Goal: Information Seeking & Learning: Get advice/opinions

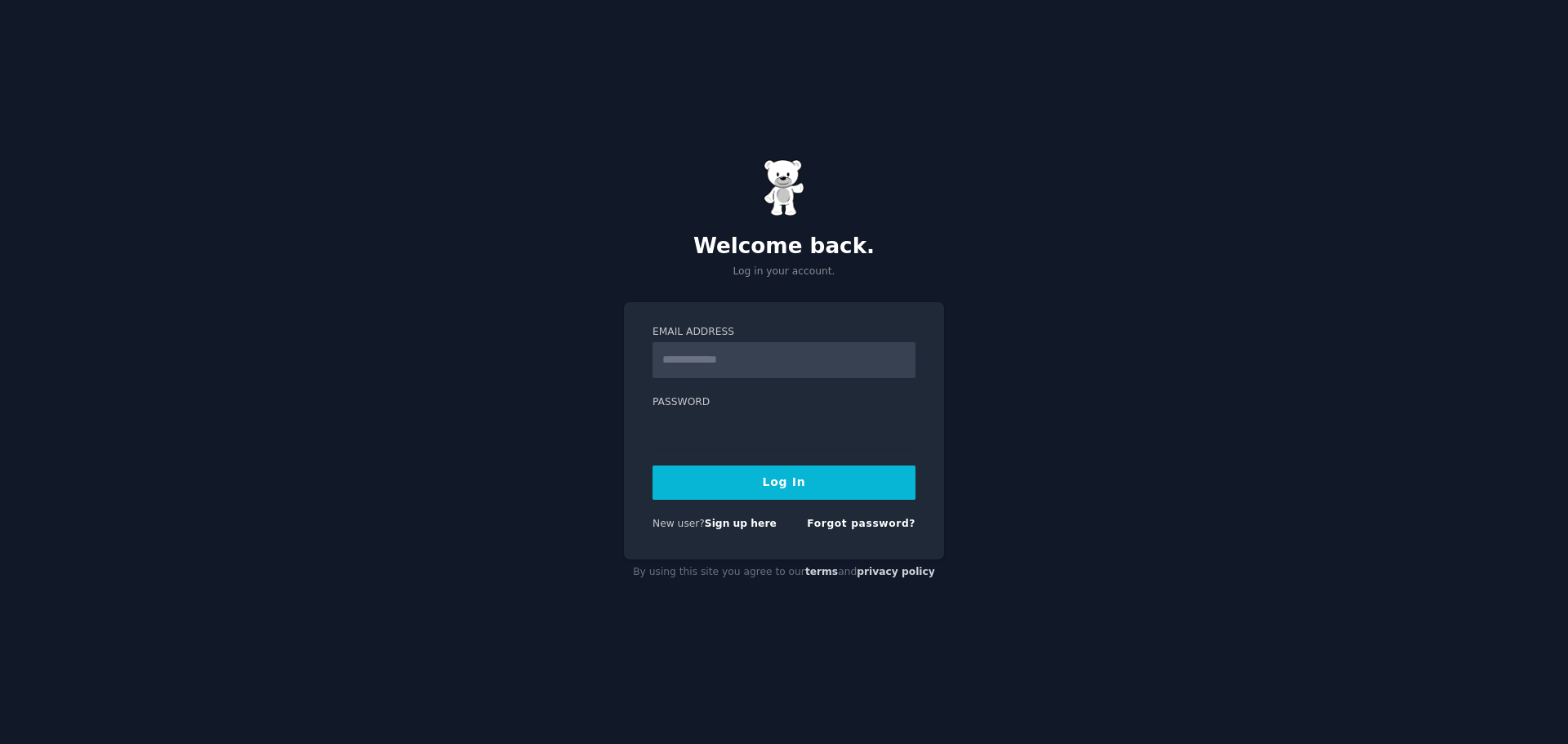
click at [908, 360] on input "Email Address" at bounding box center [784, 360] width 263 height 36
type input "**********"
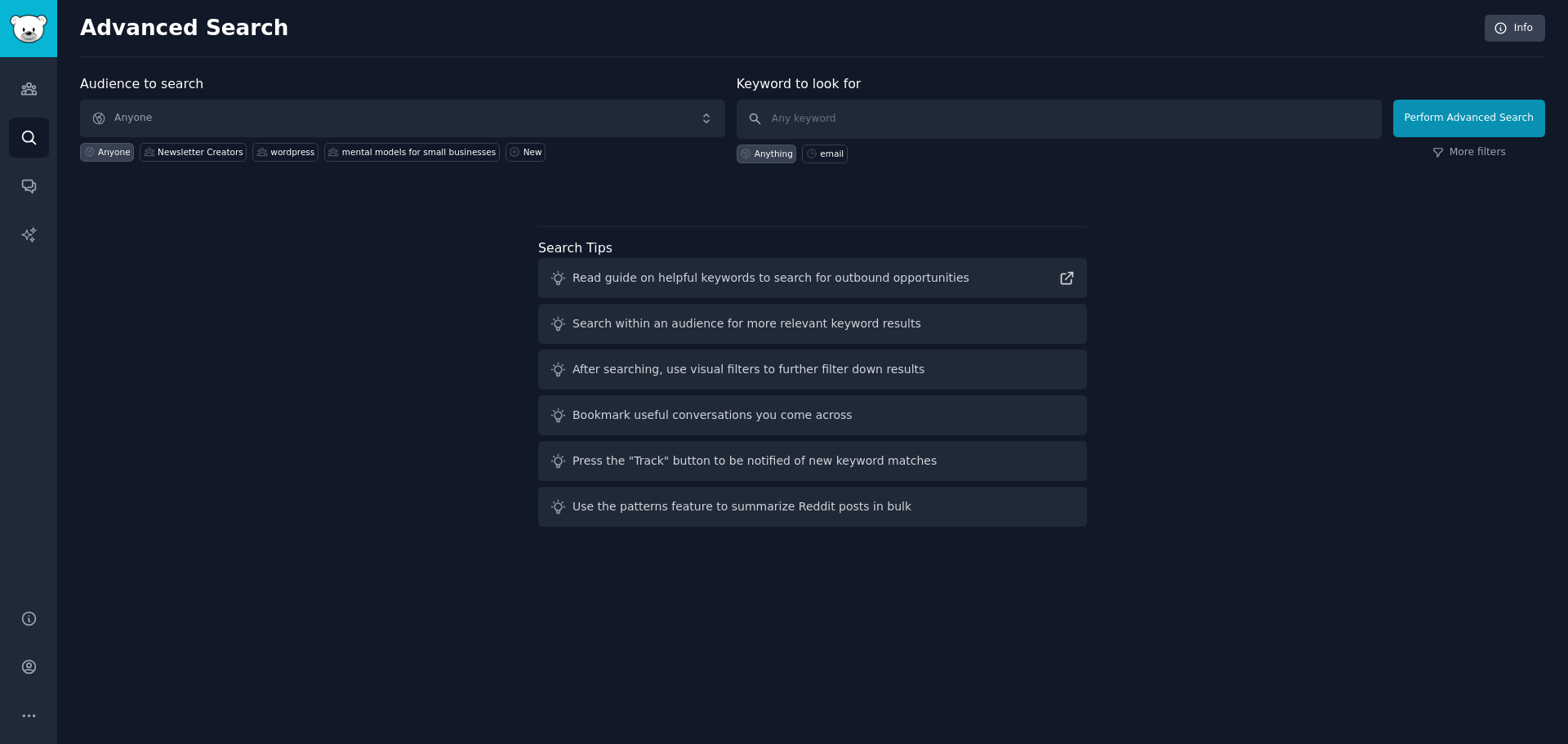
click at [105, 153] on div "Anyone" at bounding box center [114, 152] width 32 height 11
click at [37, 91] on icon "Sidebar" at bounding box center [29, 89] width 18 height 18
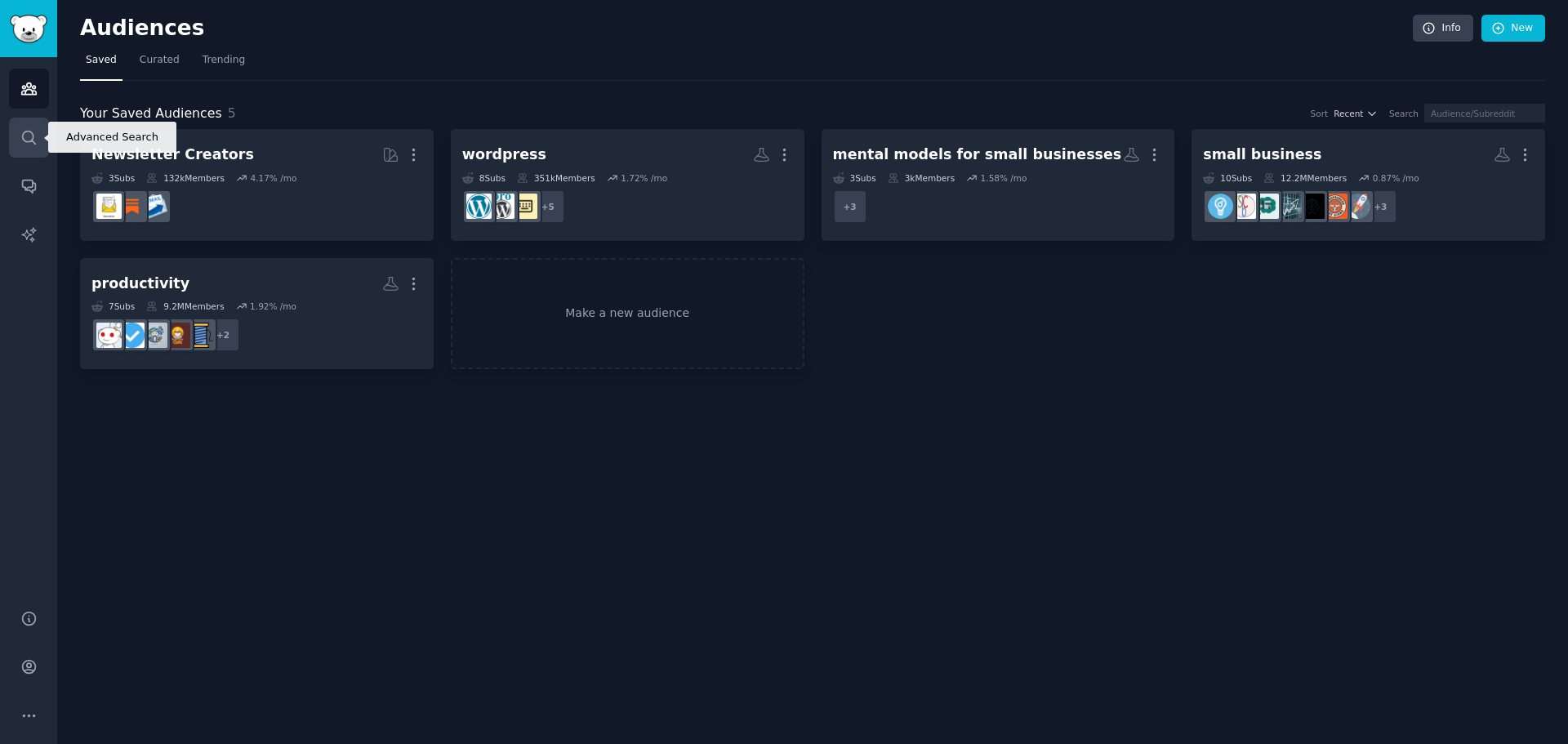
click at [34, 136] on icon "Sidebar" at bounding box center [29, 138] width 18 height 18
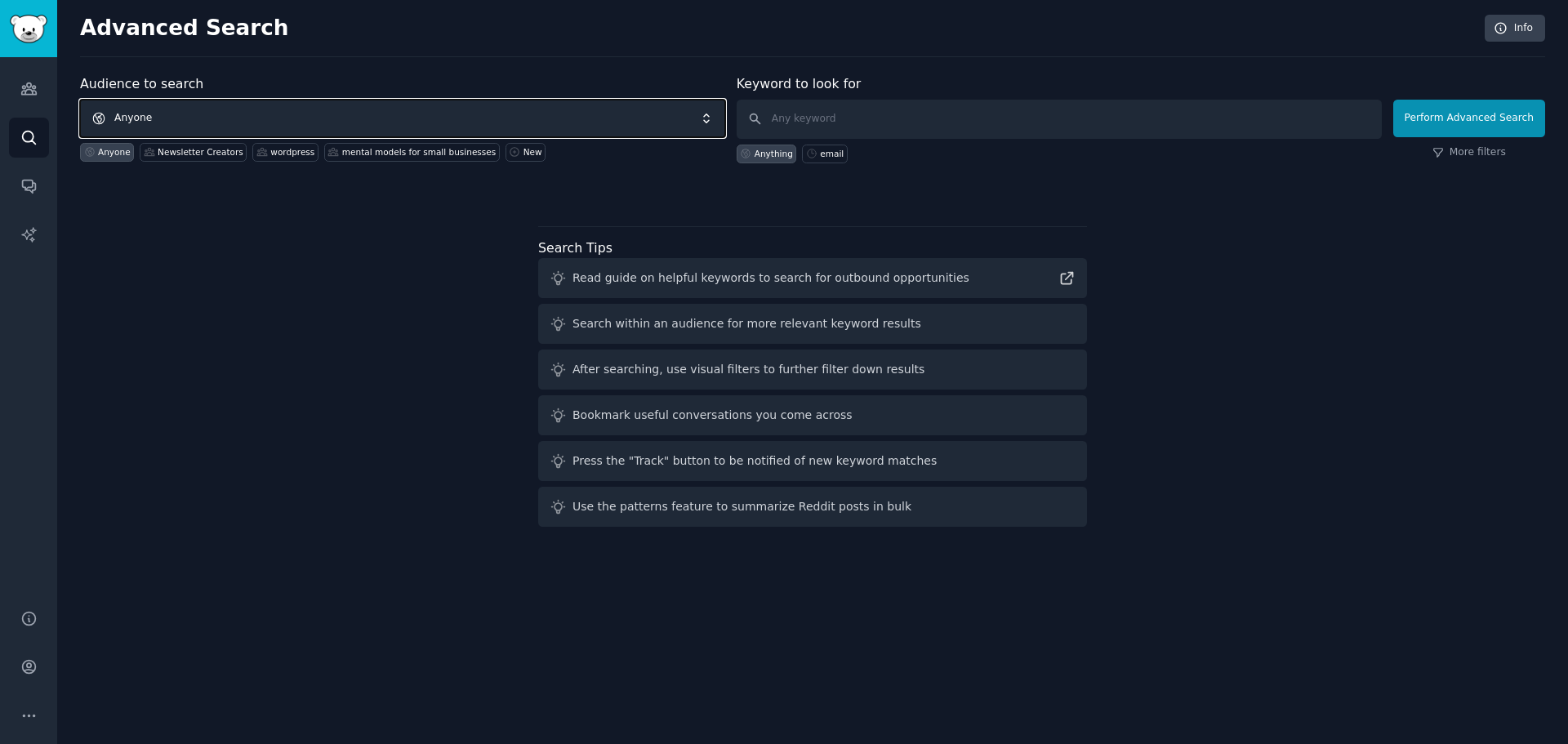
click at [147, 119] on span "Anyone" at bounding box center [403, 118] width 645 height 38
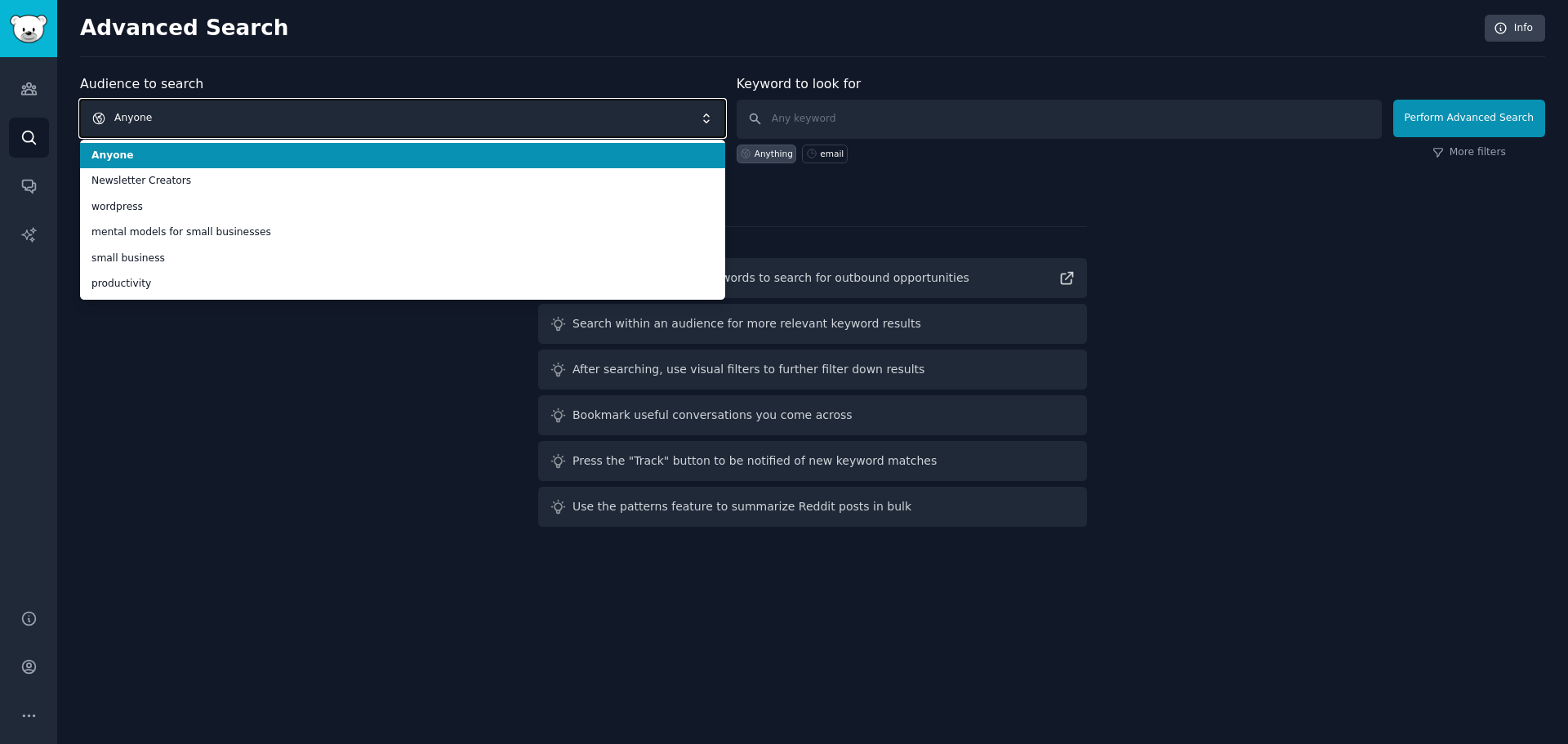
click at [141, 118] on span "Anyone" at bounding box center [403, 118] width 645 height 38
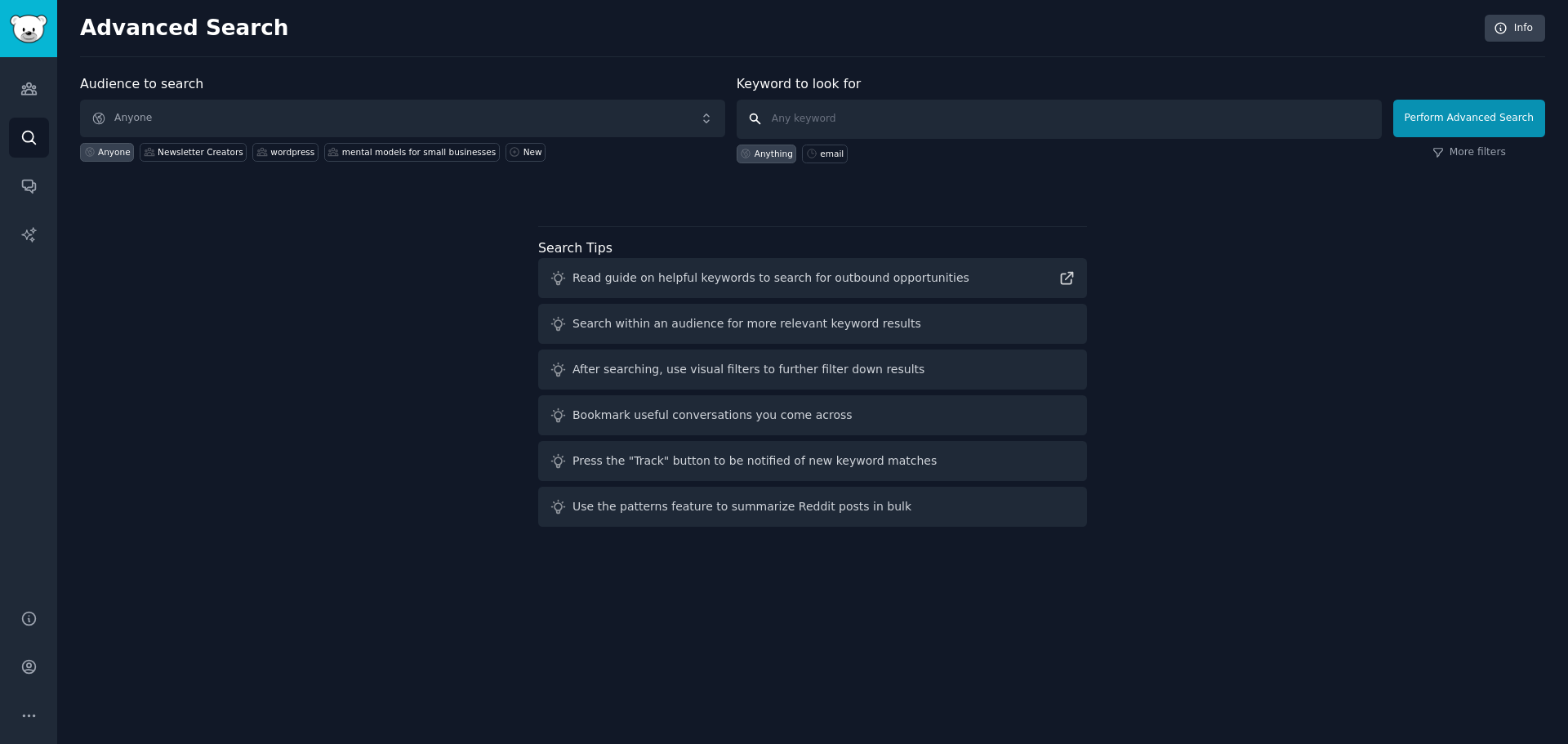
click at [808, 118] on input "text" at bounding box center [1059, 119] width 645 height 39
type input "peppol"
click at [1463, 119] on button "Perform Advanced Search" at bounding box center [1468, 118] width 152 height 38
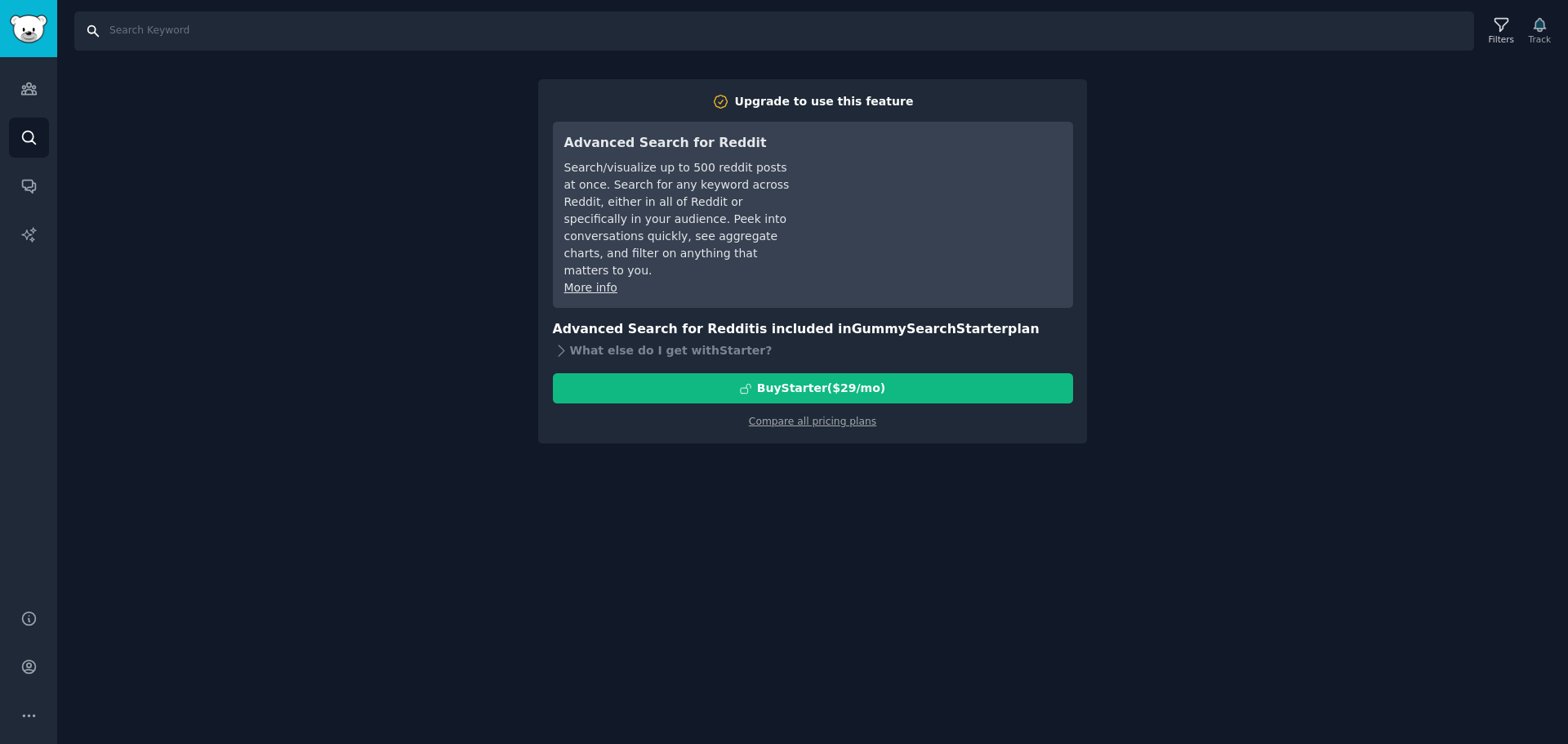
click at [130, 33] on input "Search" at bounding box center [774, 31] width 1400 height 39
click at [360, 198] on div "Search Filters Track Upgrade to use this feature Advanced Search for Reddit Sea…" at bounding box center [812, 372] width 1510 height 744
click at [37, 25] on img "Sidebar" at bounding box center [28, 29] width 38 height 29
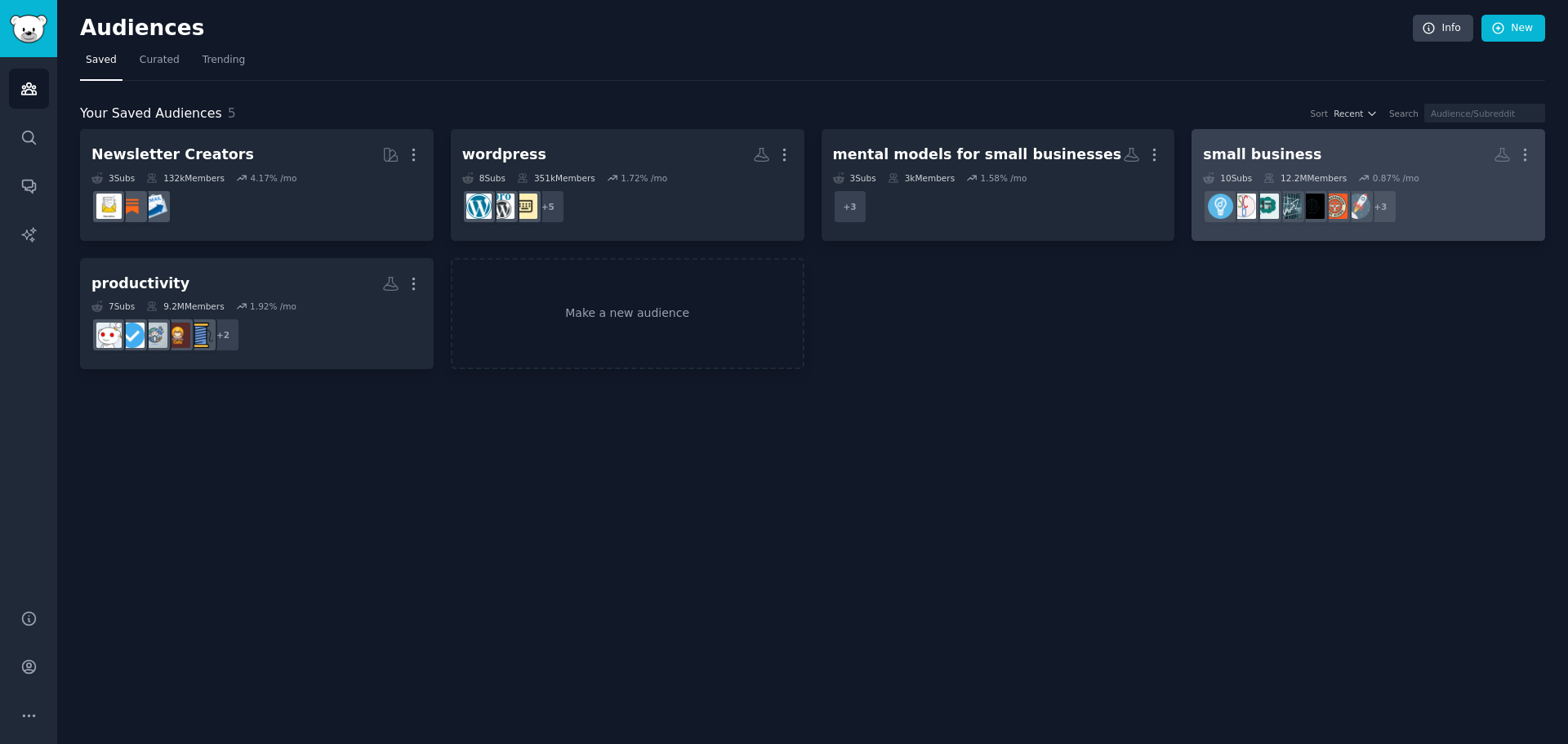
click at [1251, 150] on div "small business" at bounding box center [1261, 154] width 118 height 20
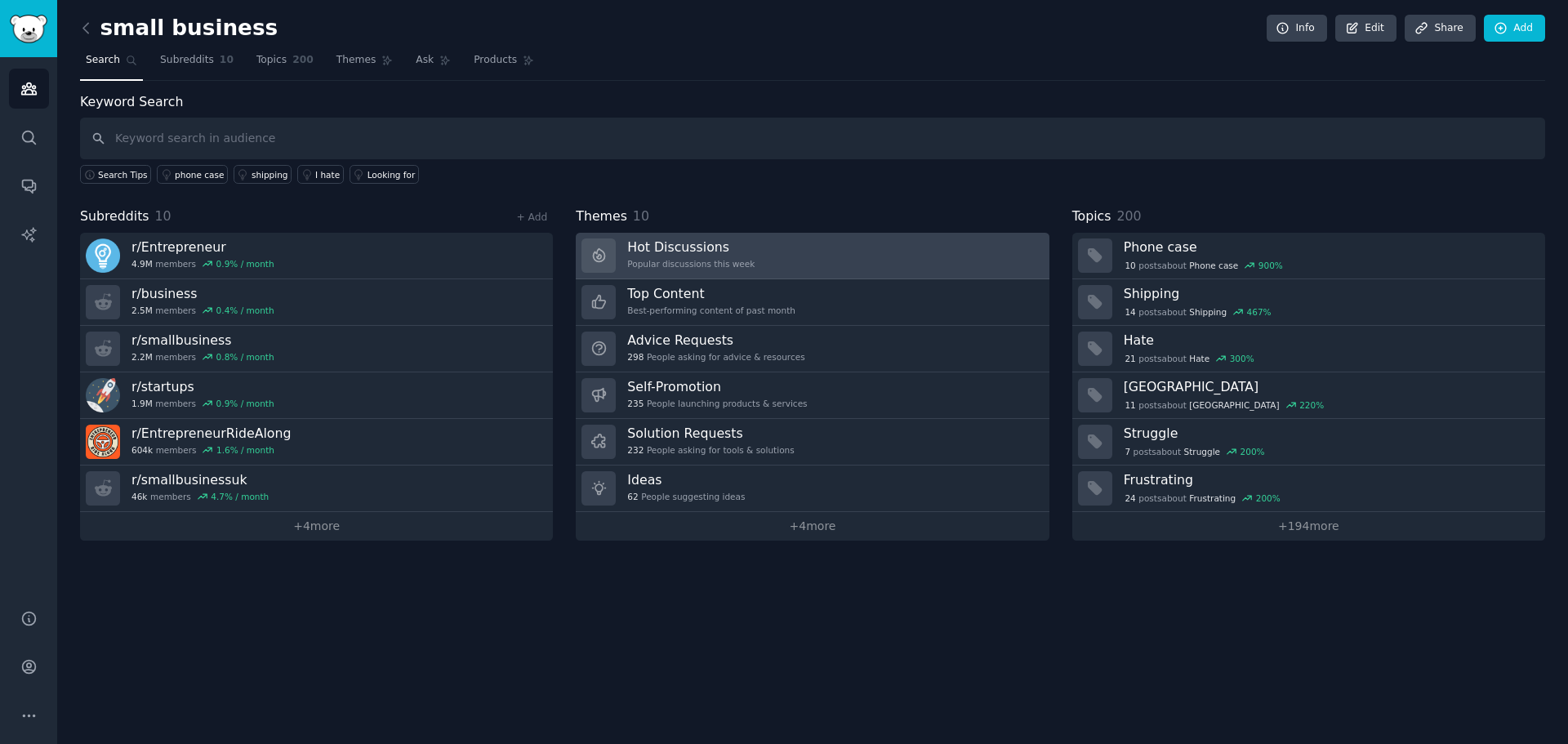
click at [713, 258] on div "Popular discussions this week" at bounding box center [690, 263] width 127 height 11
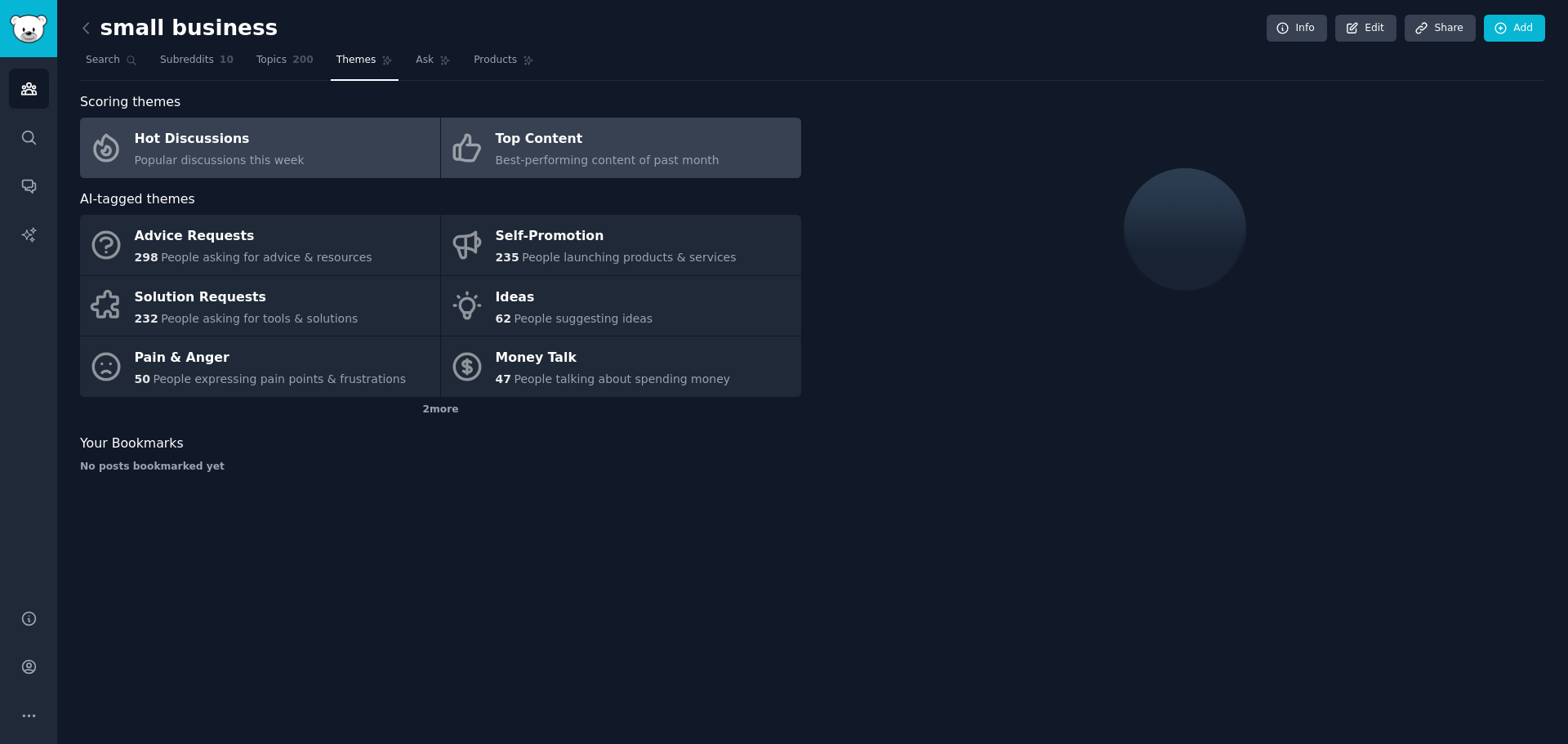
click at [588, 152] on div "Best-performing content of past month" at bounding box center [607, 161] width 224 height 18
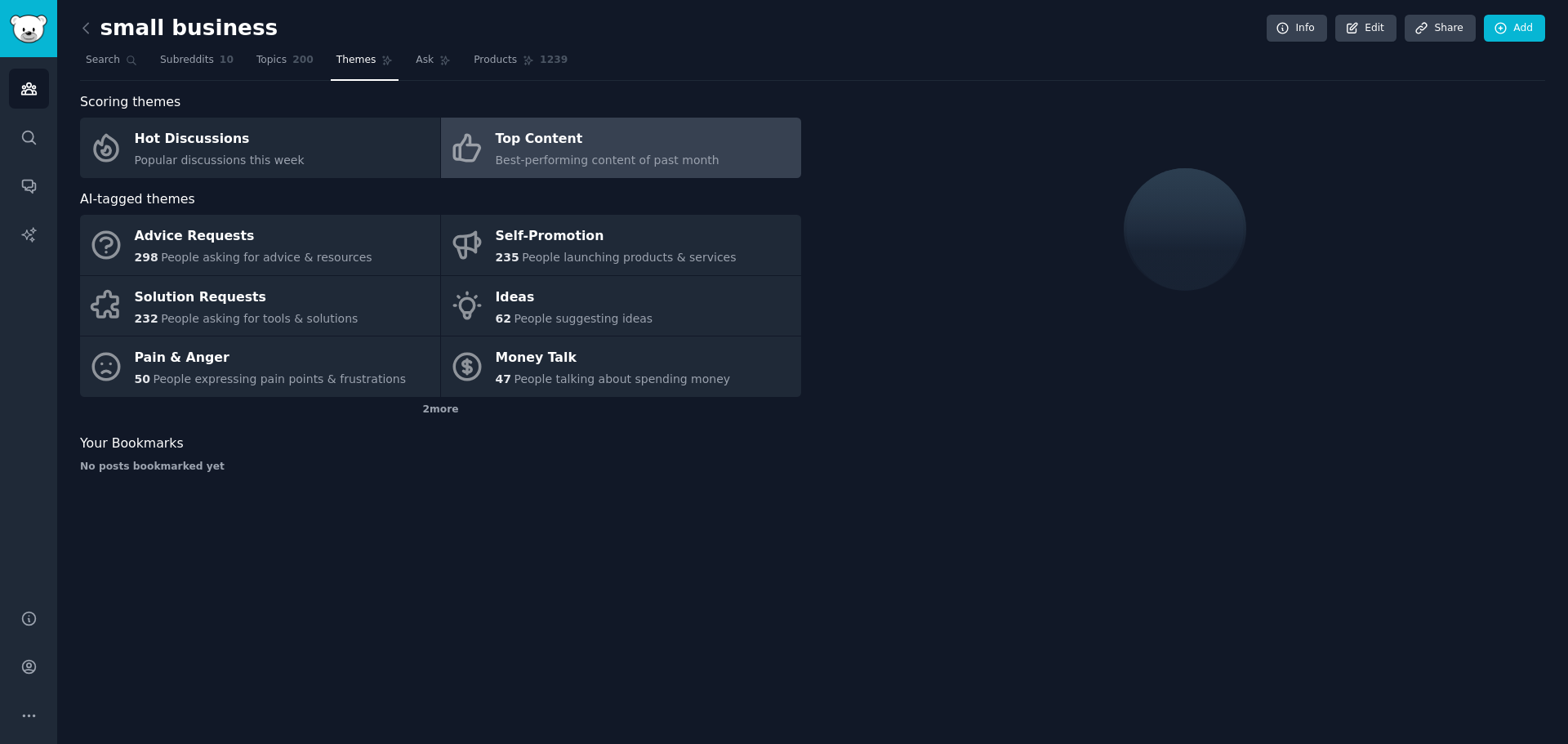
click at [515, 142] on div "Top Content" at bounding box center [607, 140] width 224 height 26
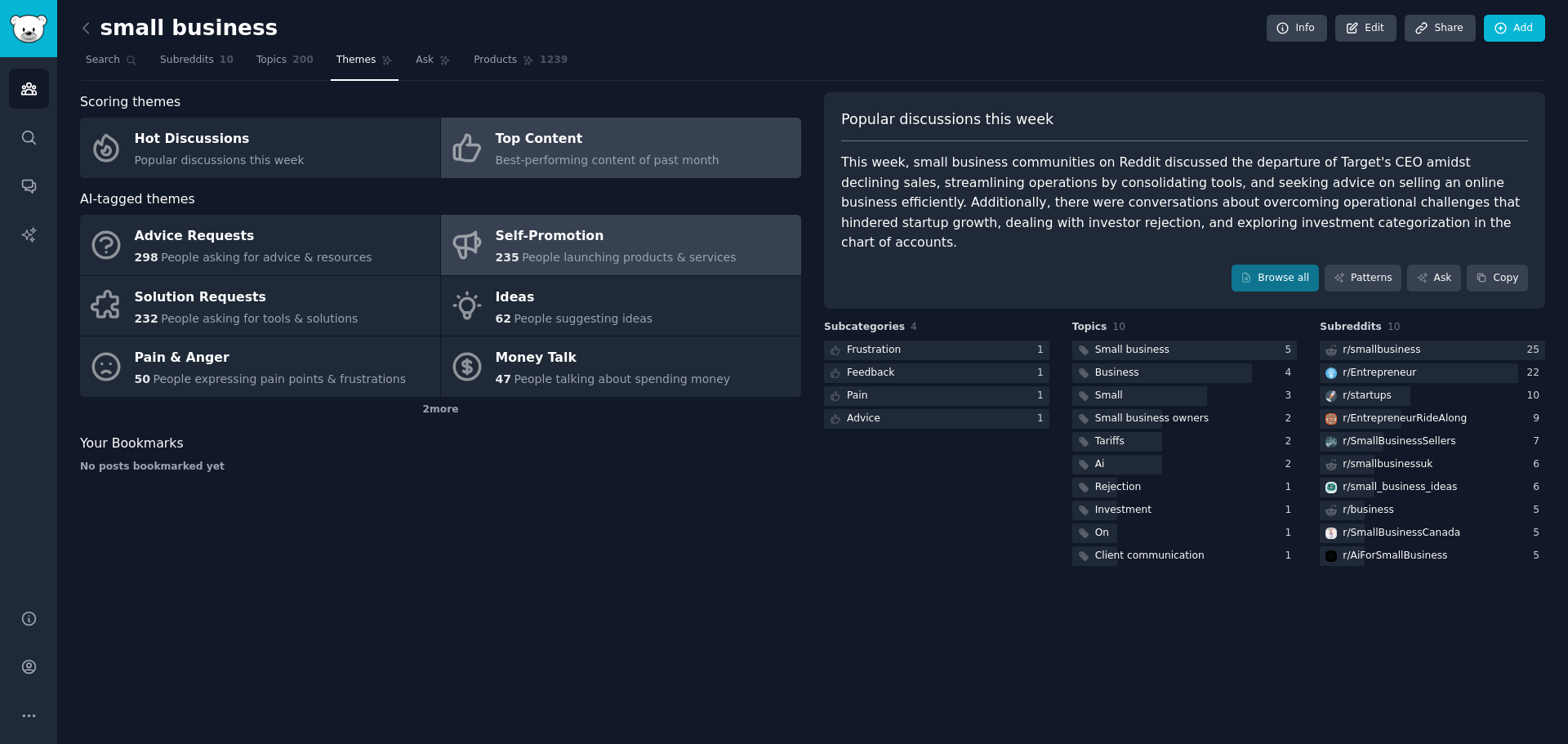
click at [527, 245] on div "Self-Promotion" at bounding box center [616, 237] width 241 height 26
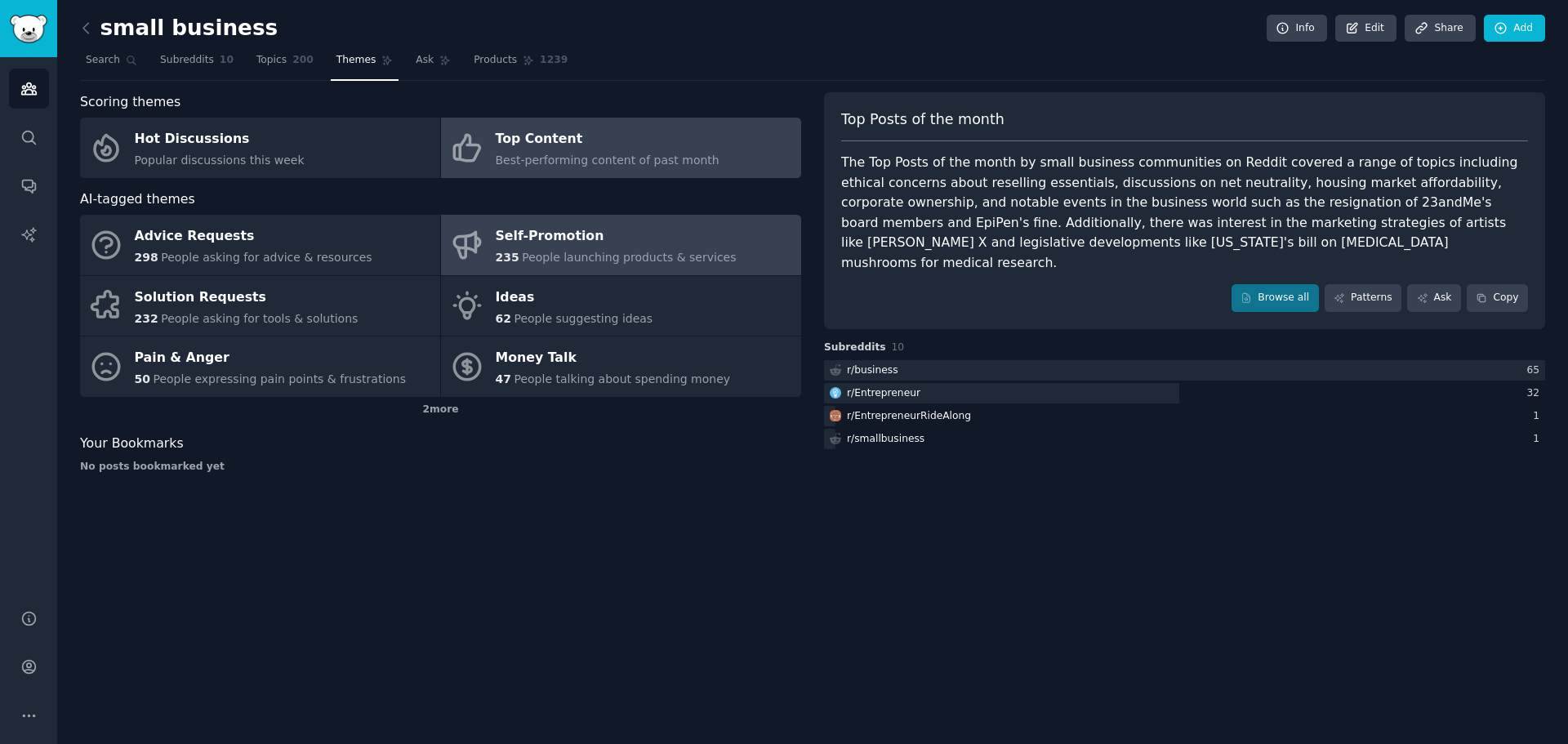
click at [523, 148] on div "Top Content" at bounding box center [607, 140] width 224 height 26
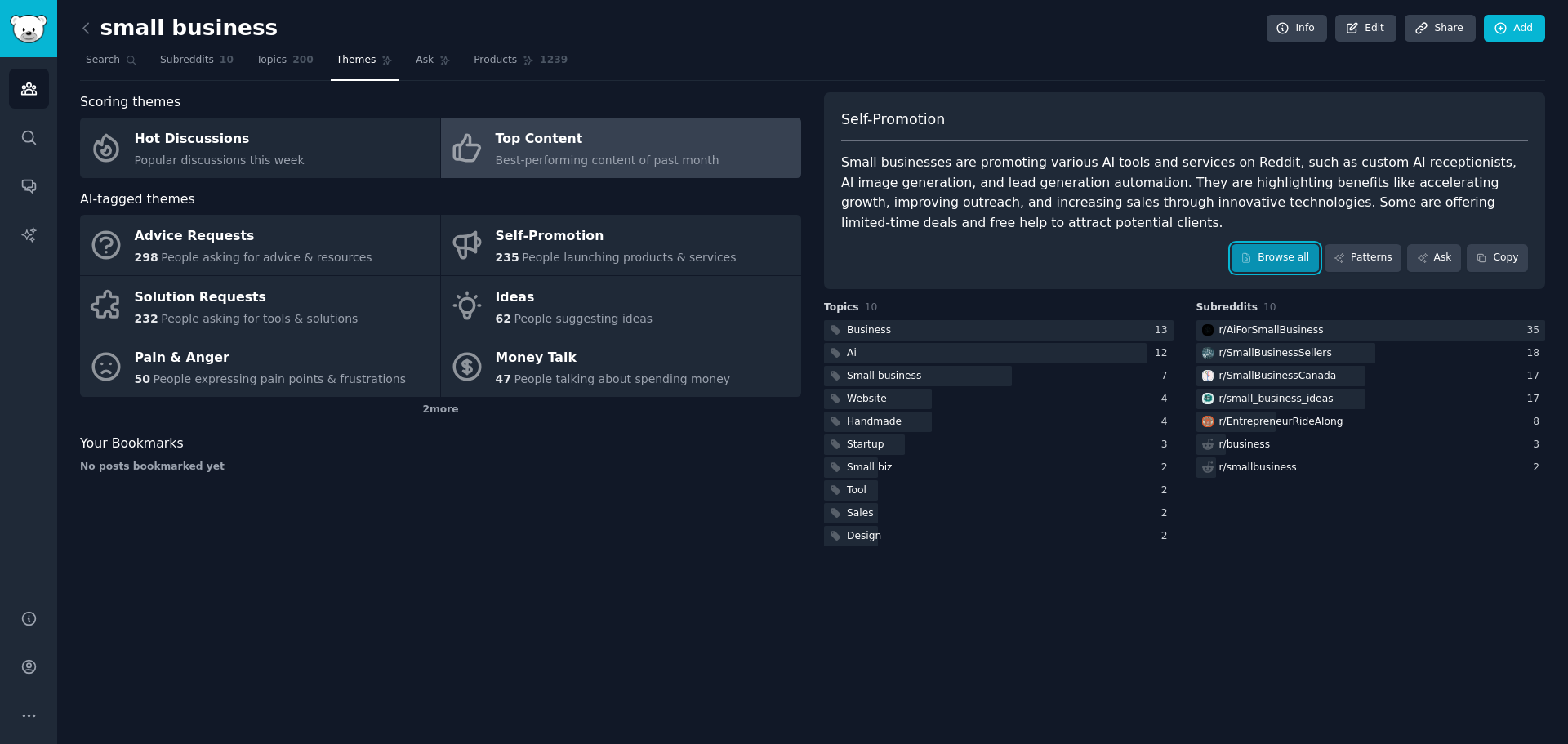
click at [1304, 254] on link "Browse all" at bounding box center [1275, 258] width 88 height 28
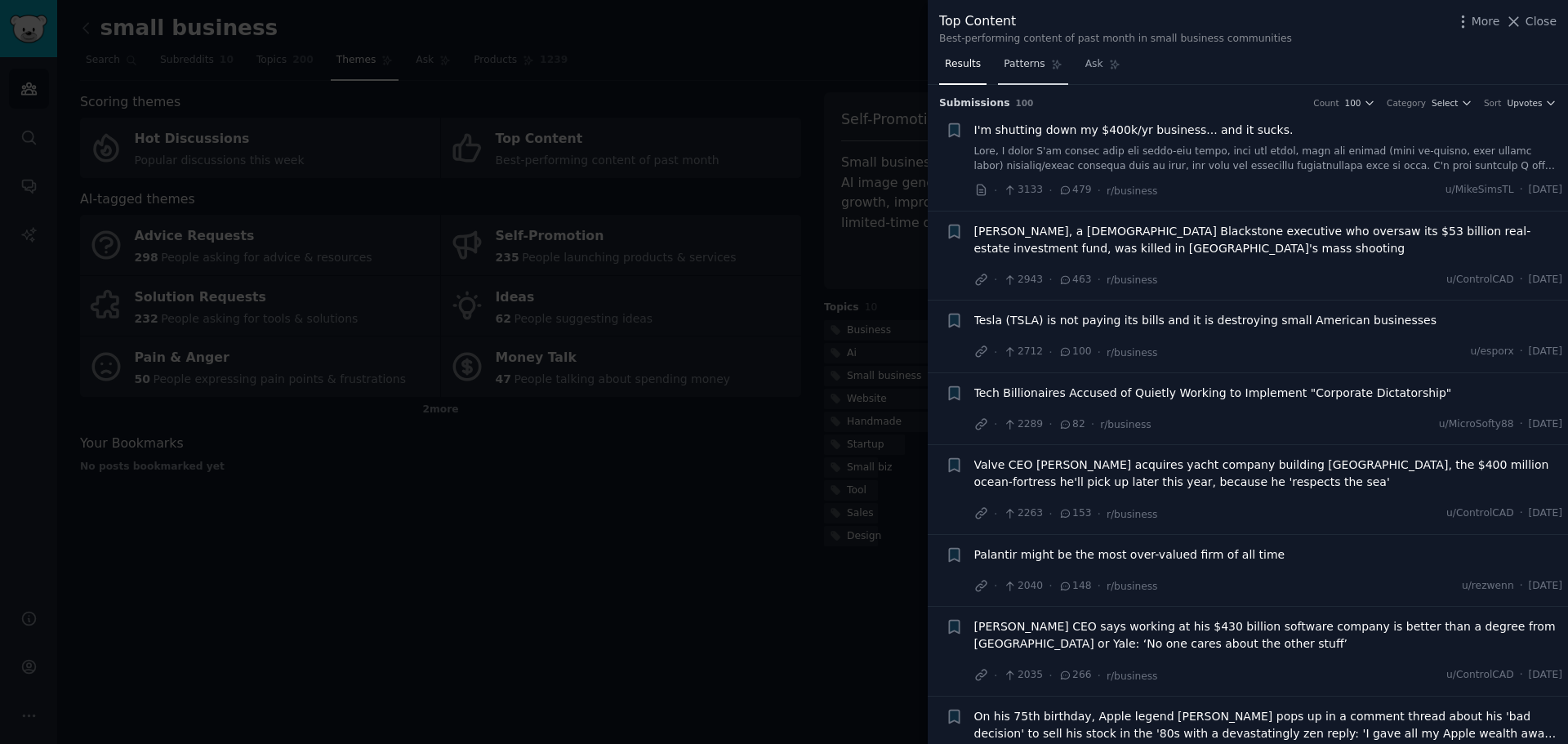
click at [1014, 55] on link "Patterns" at bounding box center [1032, 68] width 69 height 33
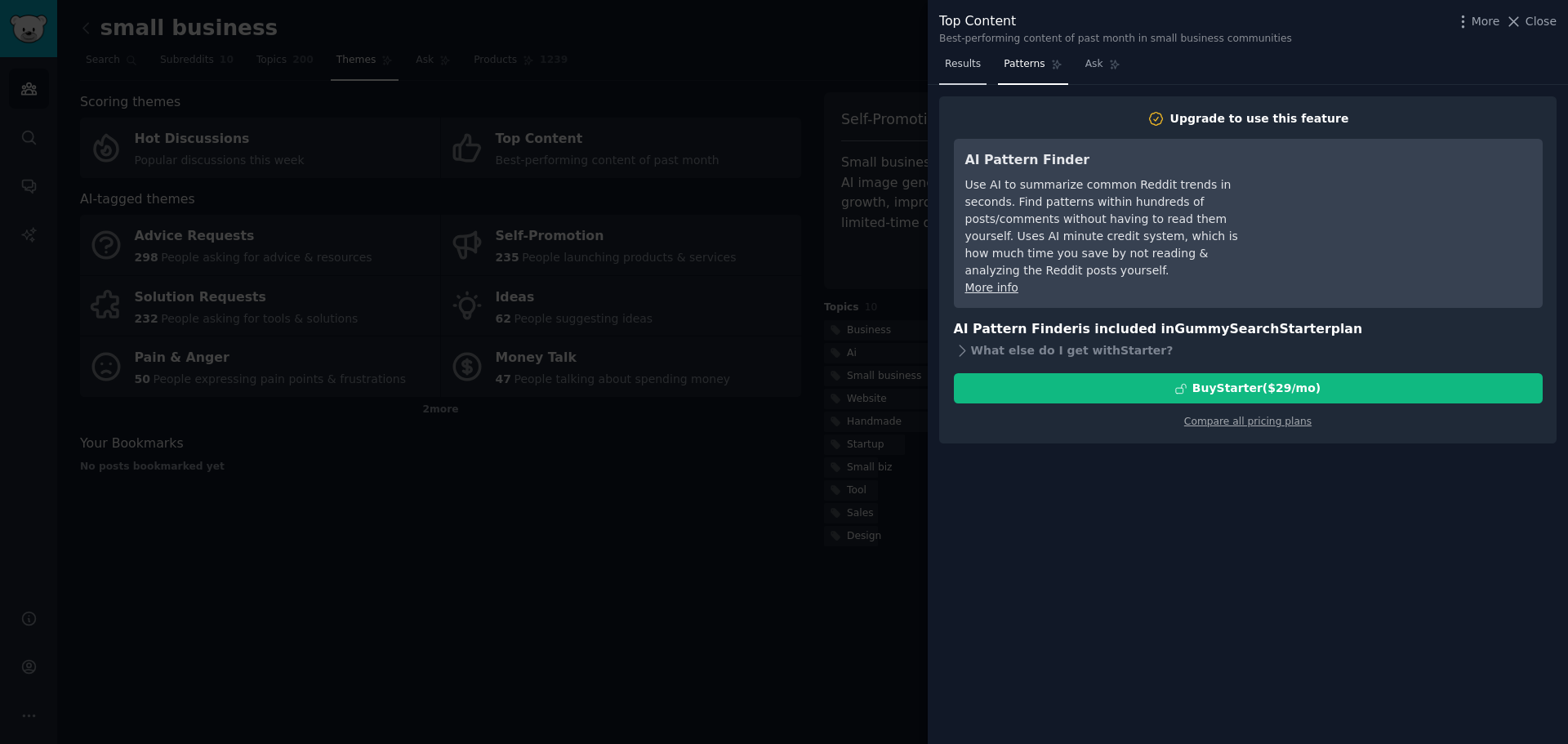
click at [956, 64] on span "Results" at bounding box center [962, 64] width 36 height 15
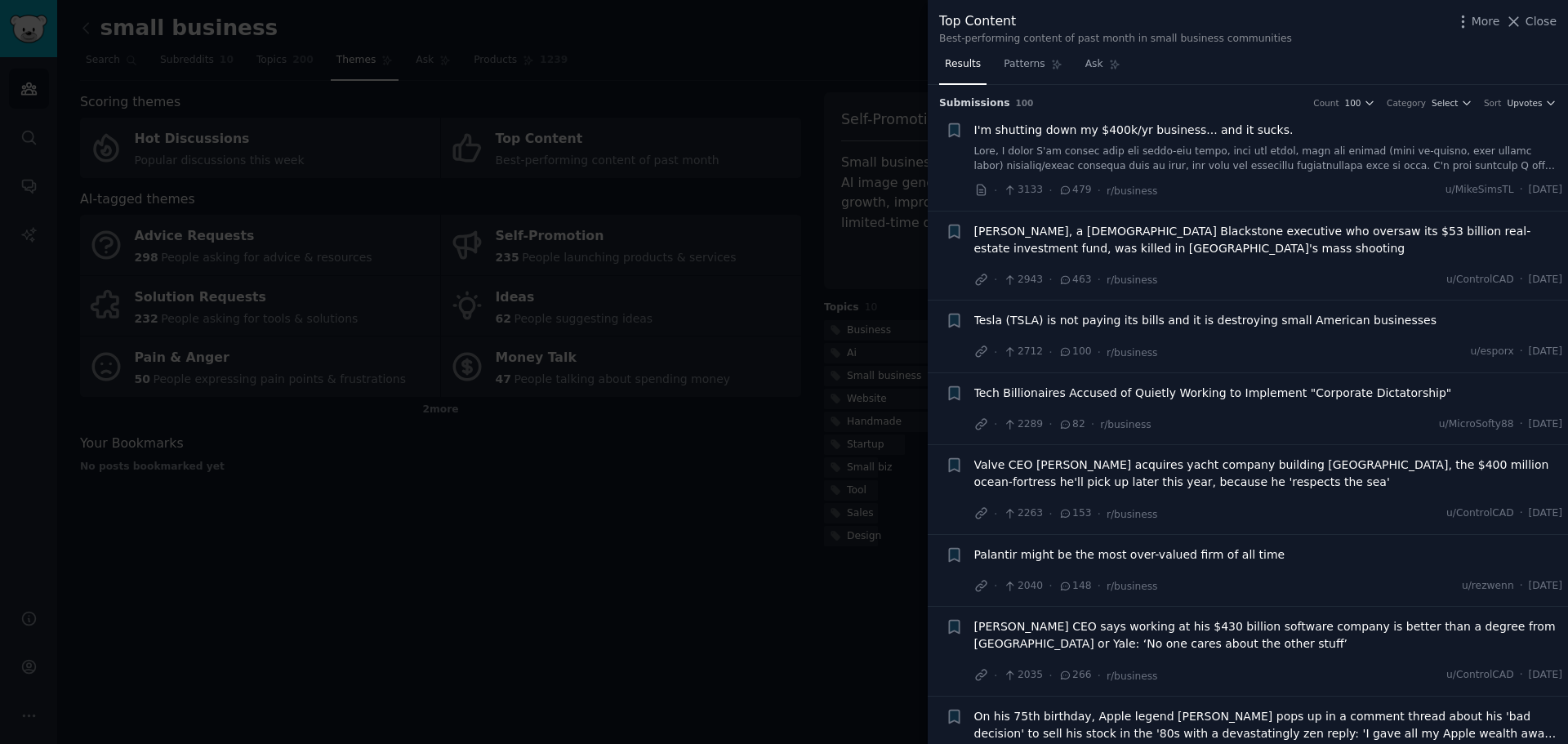
click at [602, 264] on div at bounding box center [784, 372] width 1568 height 744
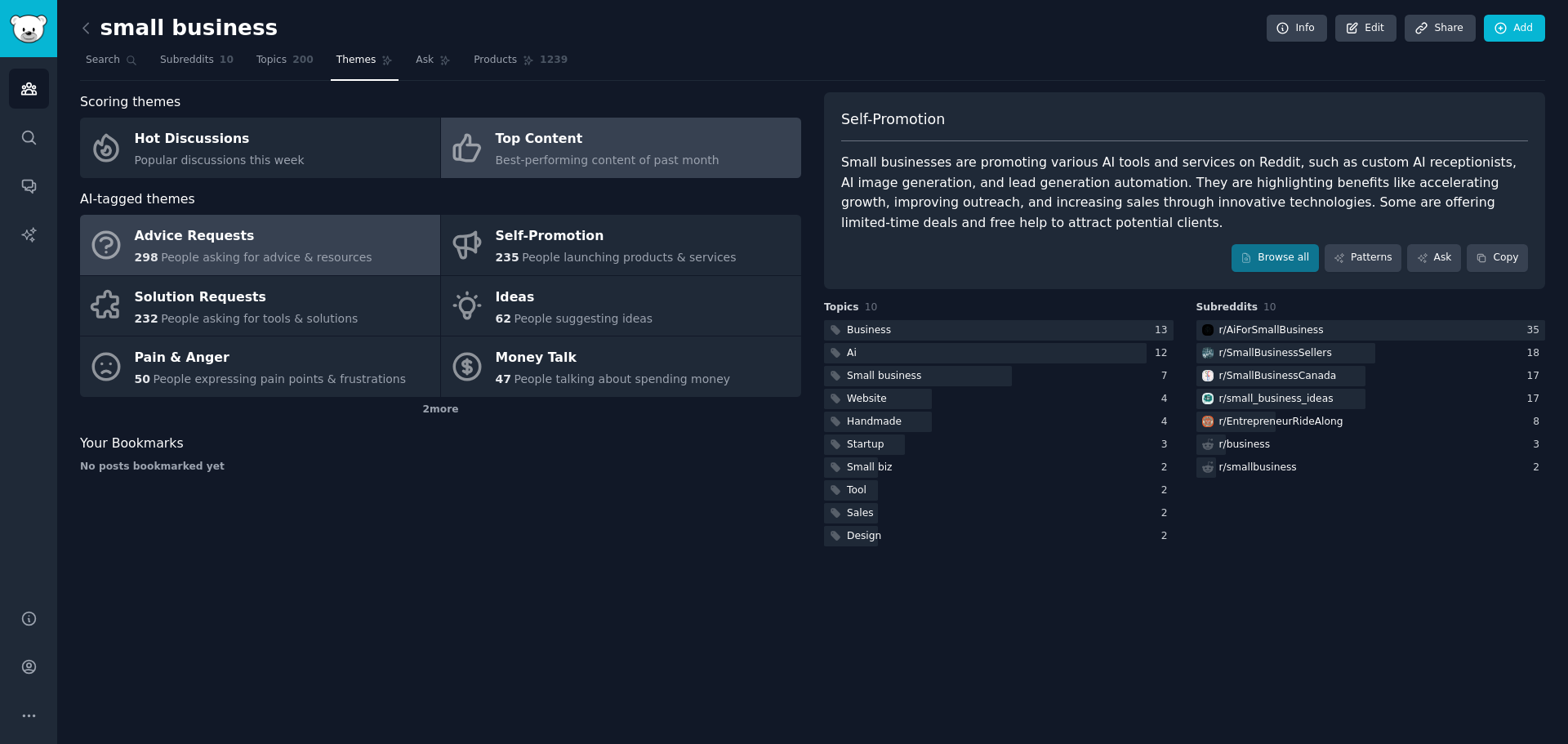
click at [226, 249] on div "298 People asking for advice & resources" at bounding box center [253, 258] width 238 height 18
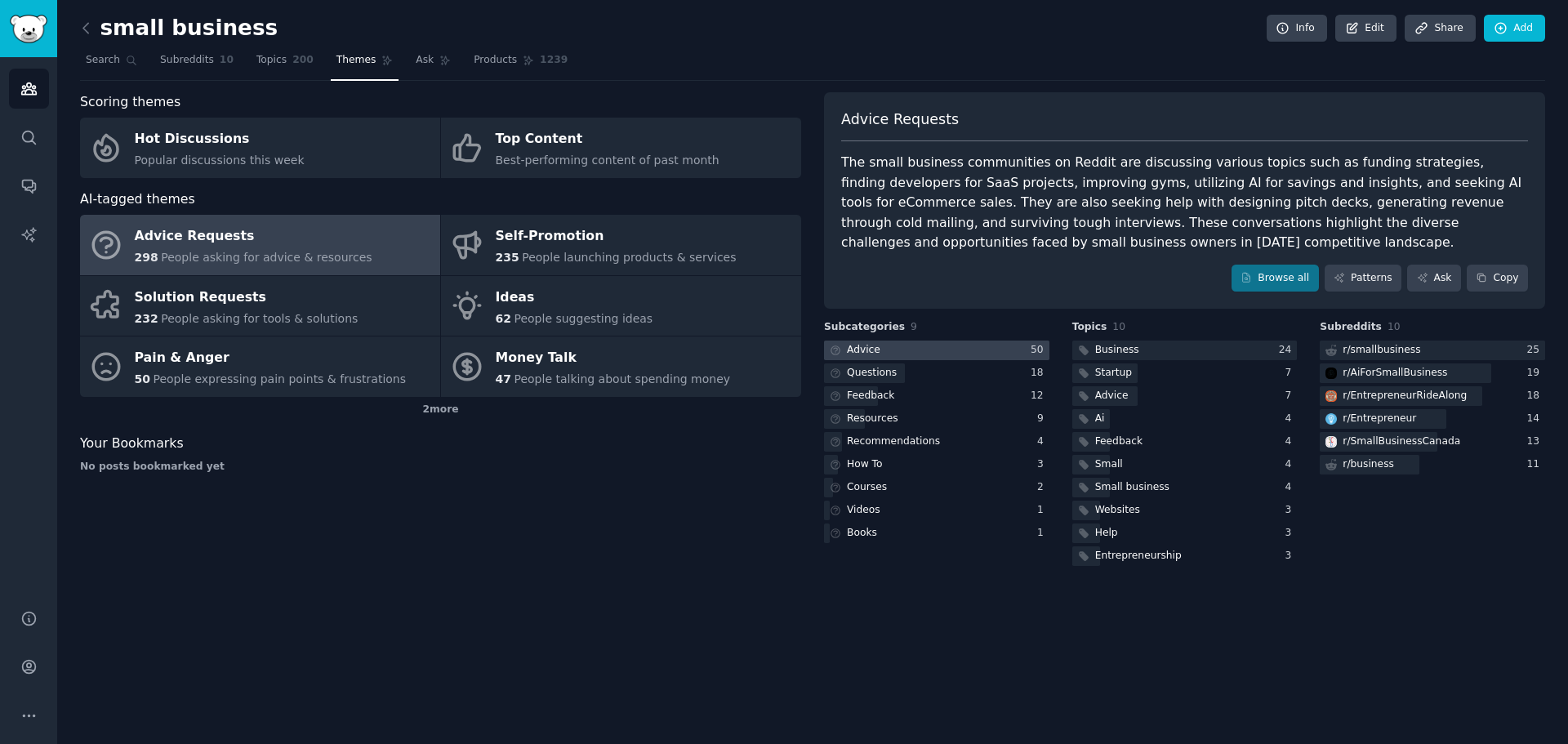
click at [862, 349] on div "Advice" at bounding box center [864, 350] width 33 height 15
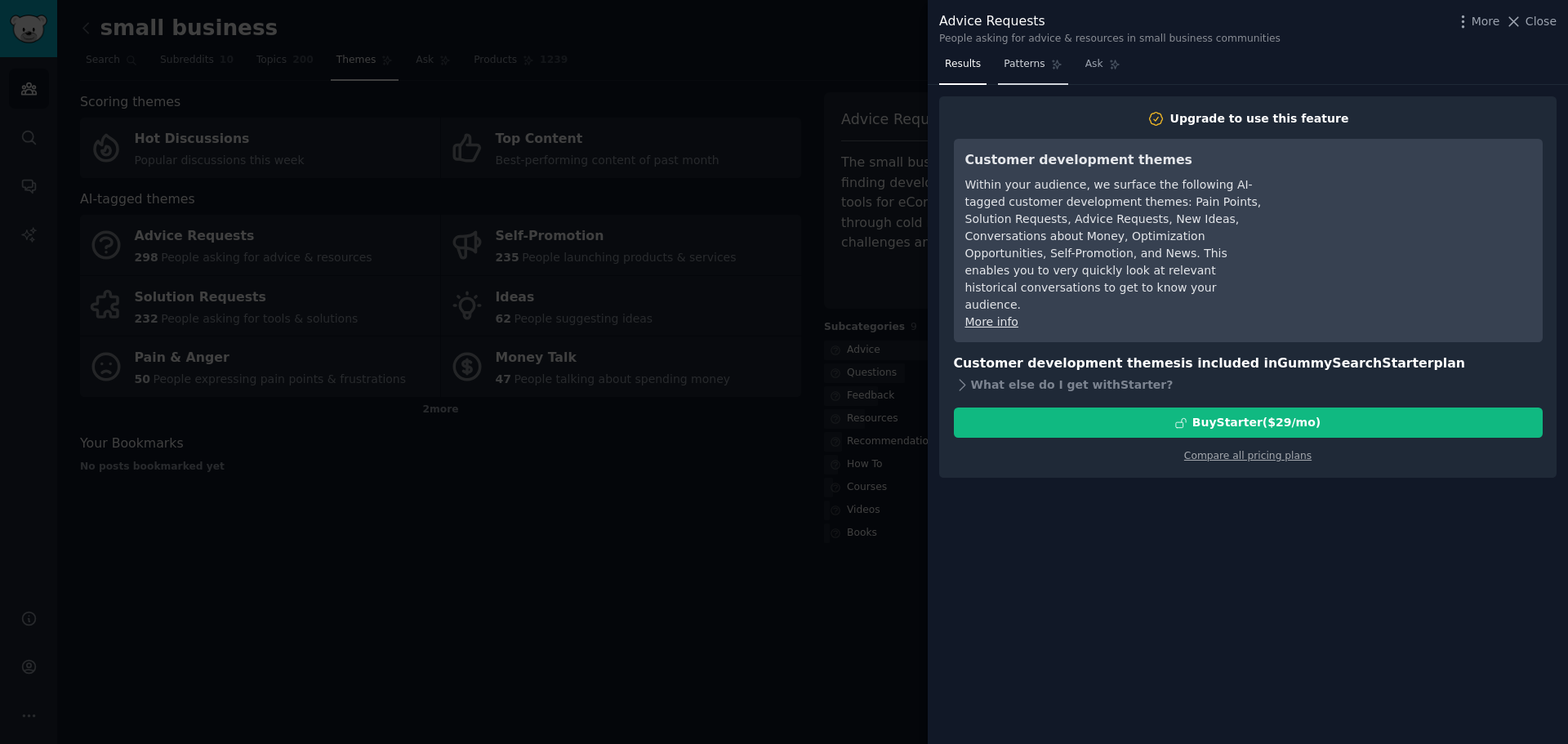
click at [1029, 65] on span "Patterns" at bounding box center [1023, 64] width 41 height 15
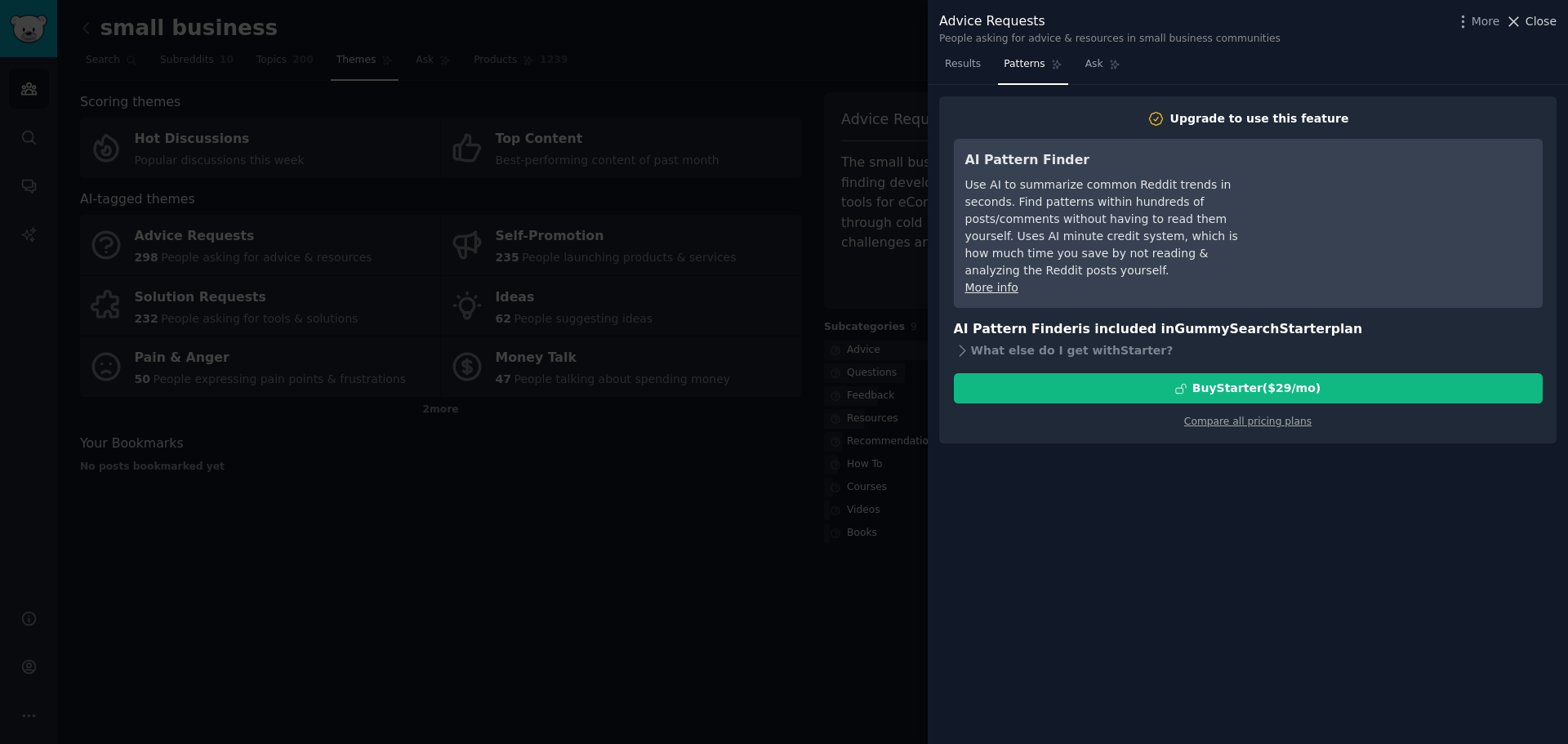
click at [1519, 18] on icon at bounding box center [1514, 22] width 18 height 18
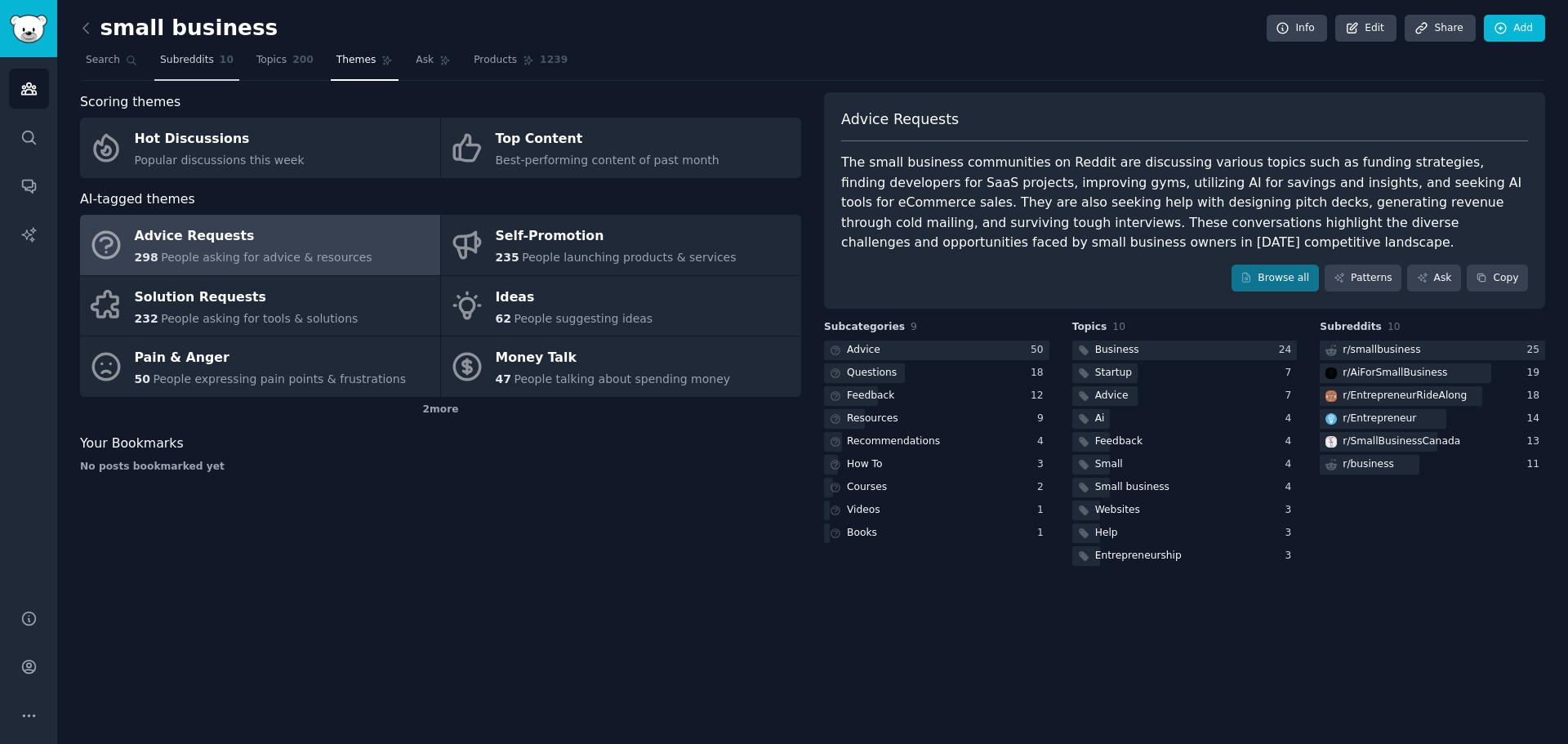
click at [195, 61] on span "Subreddits" at bounding box center [186, 61] width 53 height 15
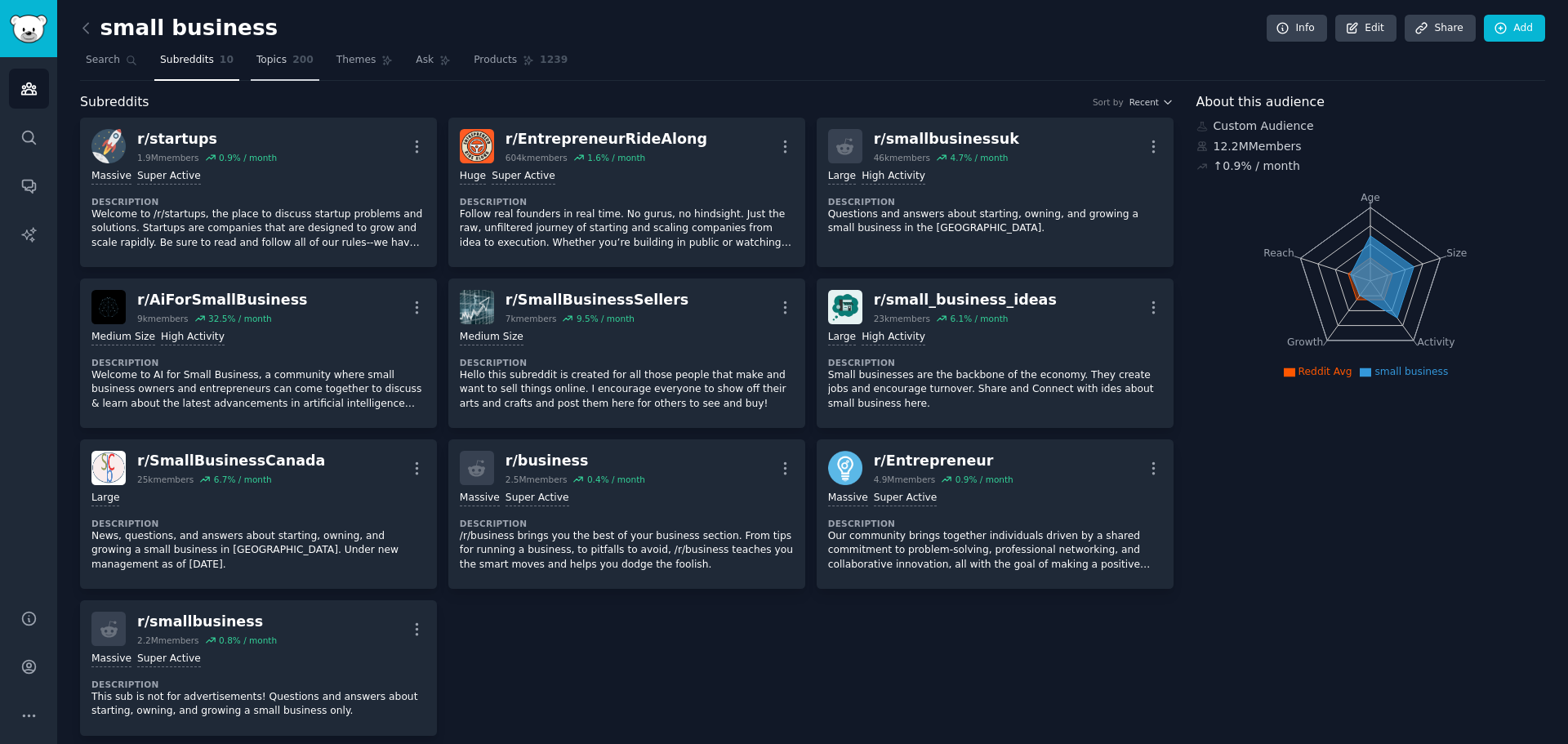
click at [257, 61] on span "Topics" at bounding box center [271, 61] width 30 height 15
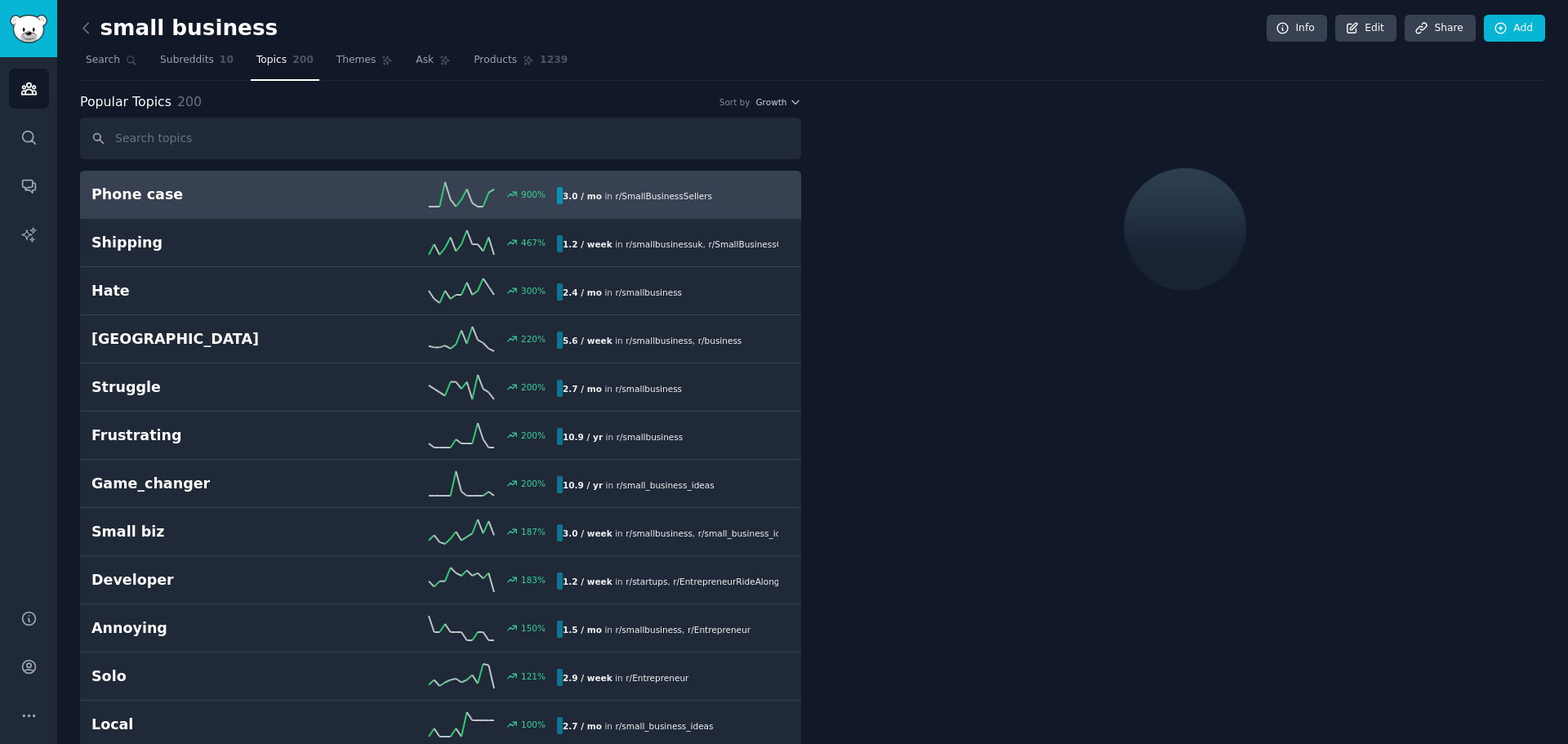
click at [153, 196] on h2 "Phone case" at bounding box center [207, 194] width 232 height 20
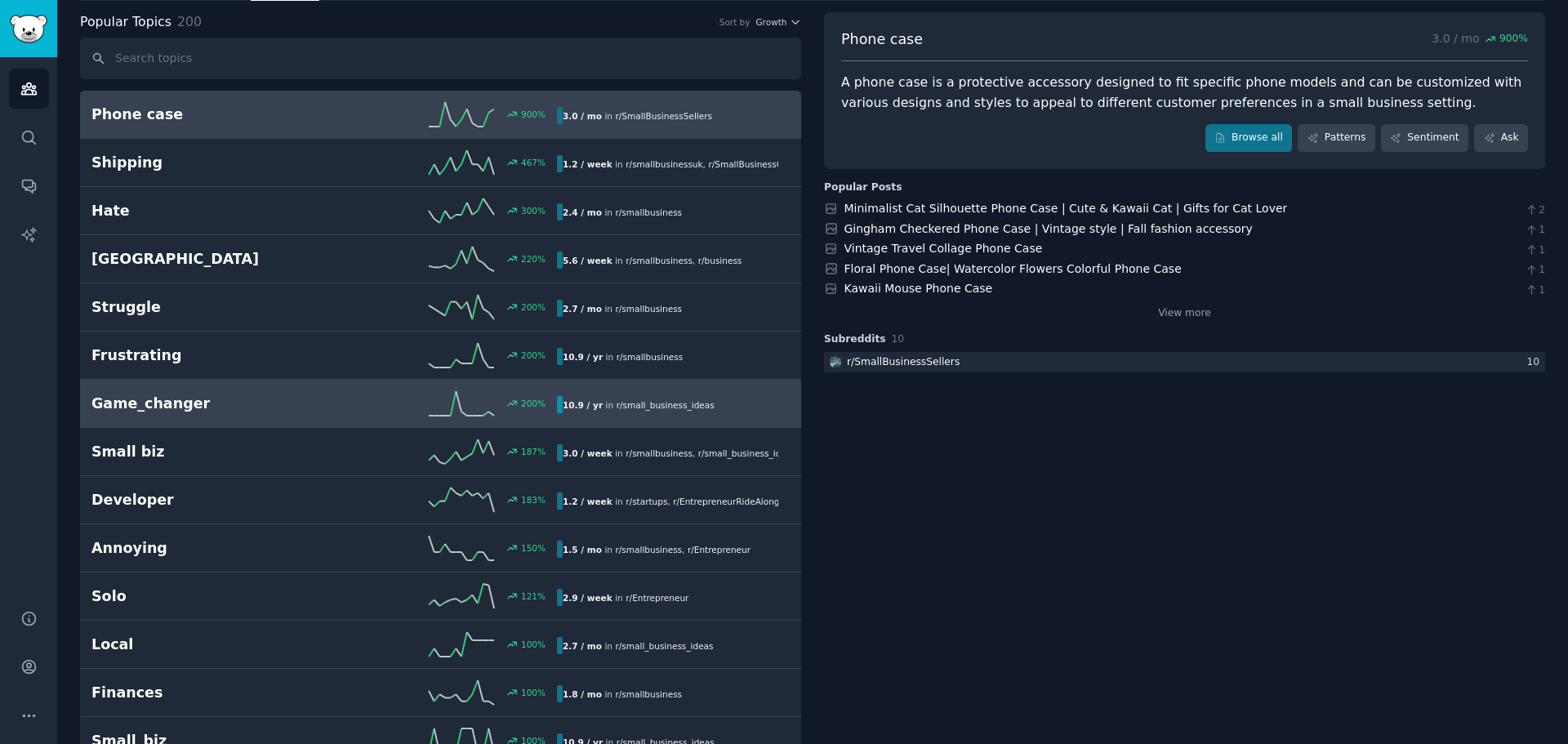
scroll to position [326, 0]
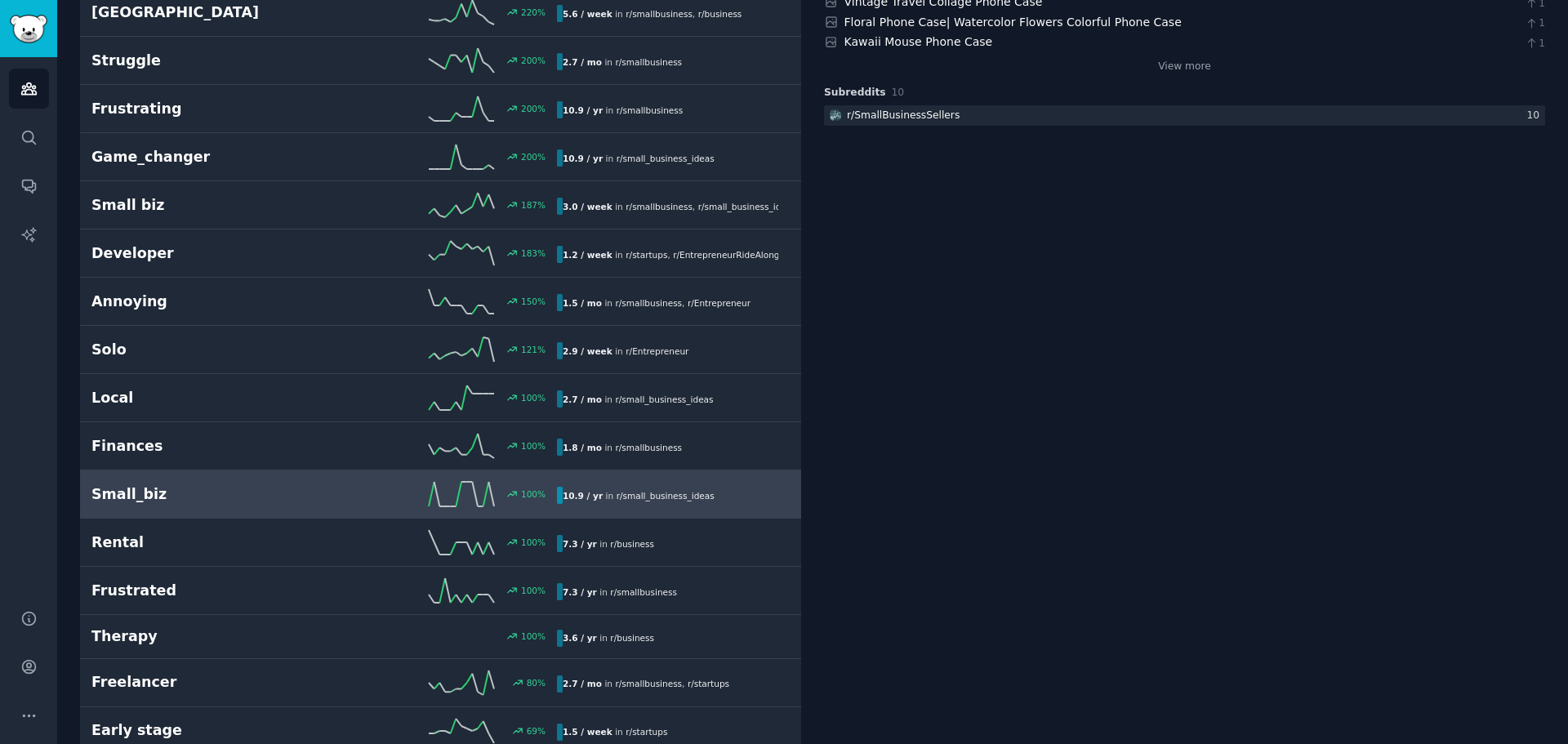
click at [140, 486] on h2 "Small_biz" at bounding box center [207, 494] width 232 height 20
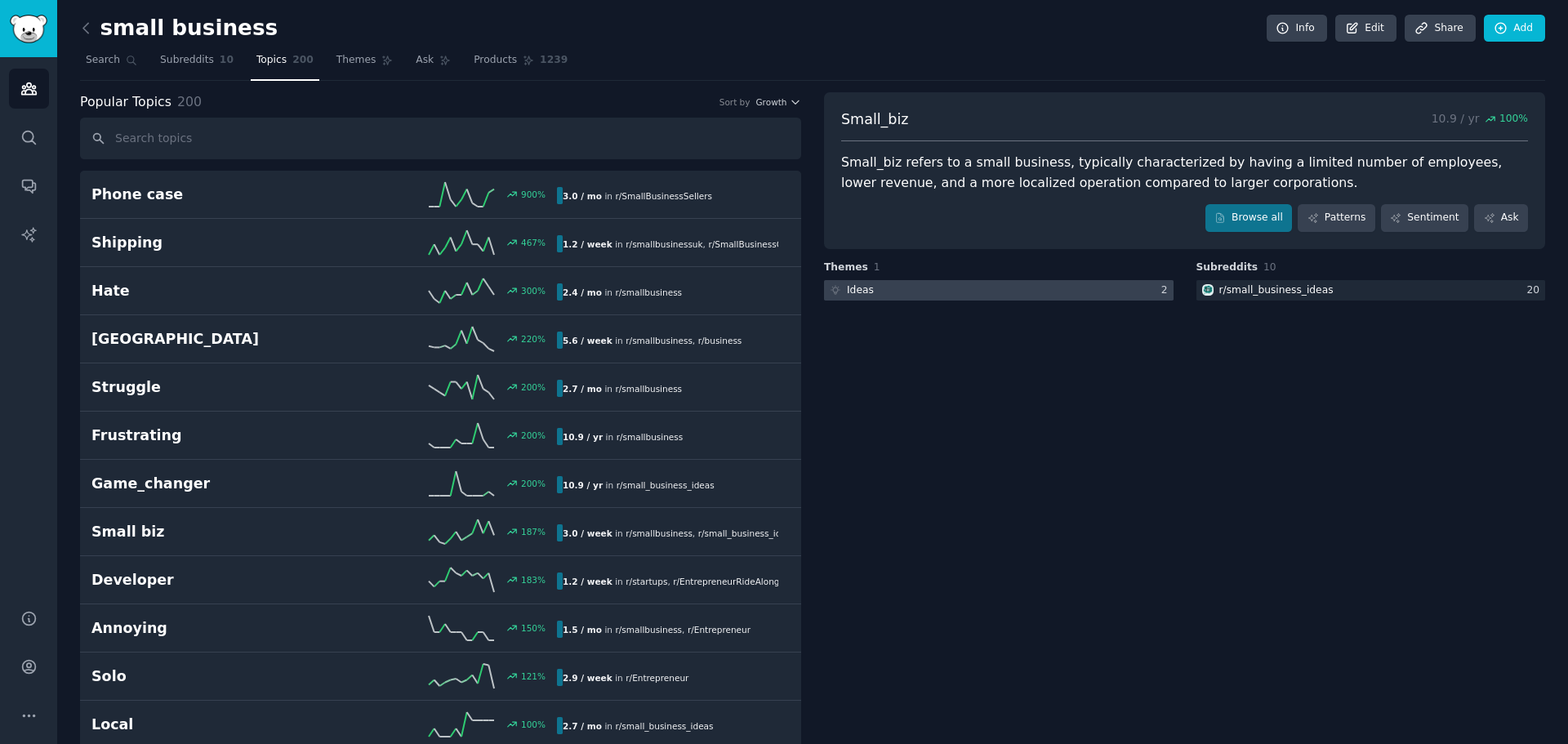
click at [852, 289] on div "Ideas" at bounding box center [860, 290] width 27 height 15
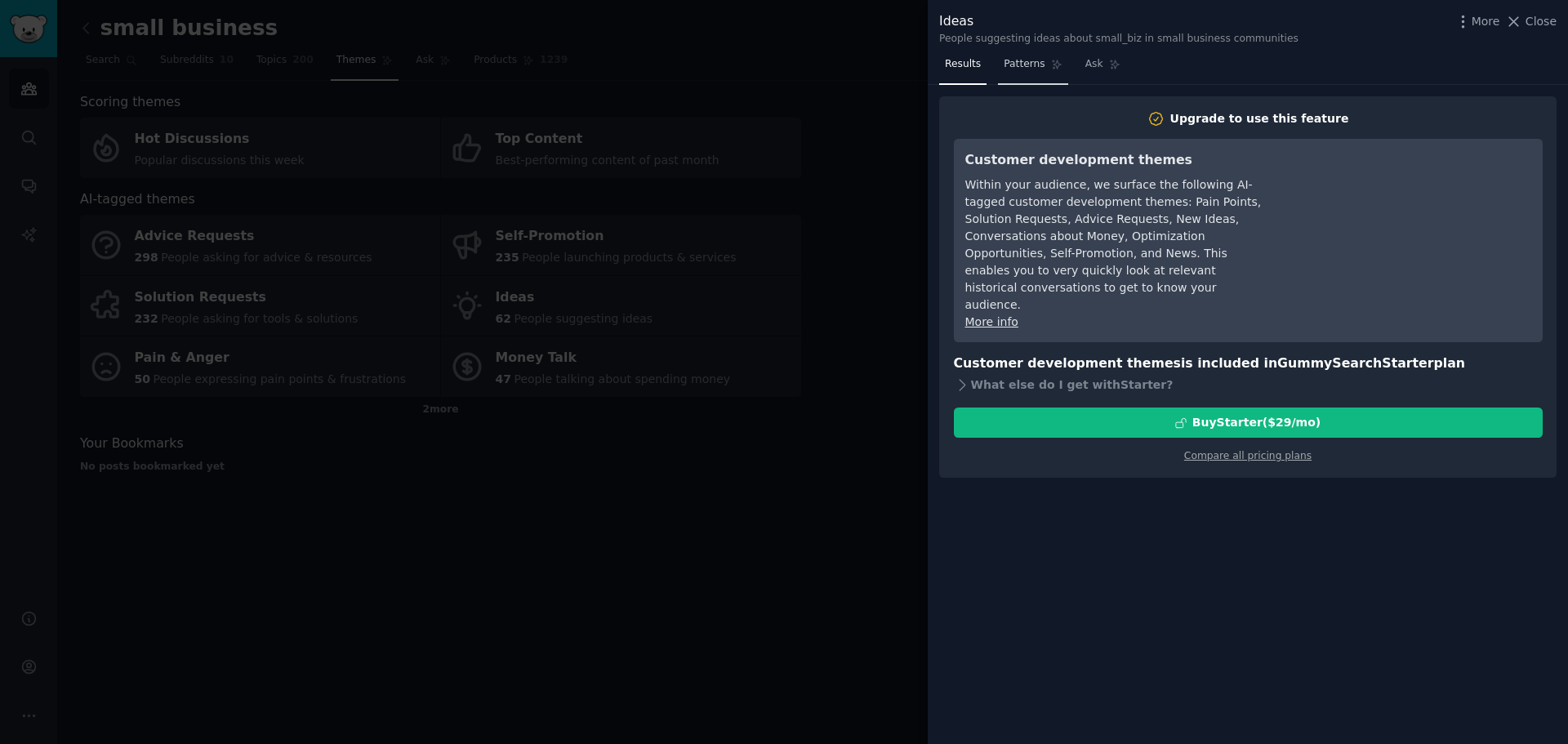
click at [1010, 64] on span "Patterns" at bounding box center [1023, 64] width 41 height 15
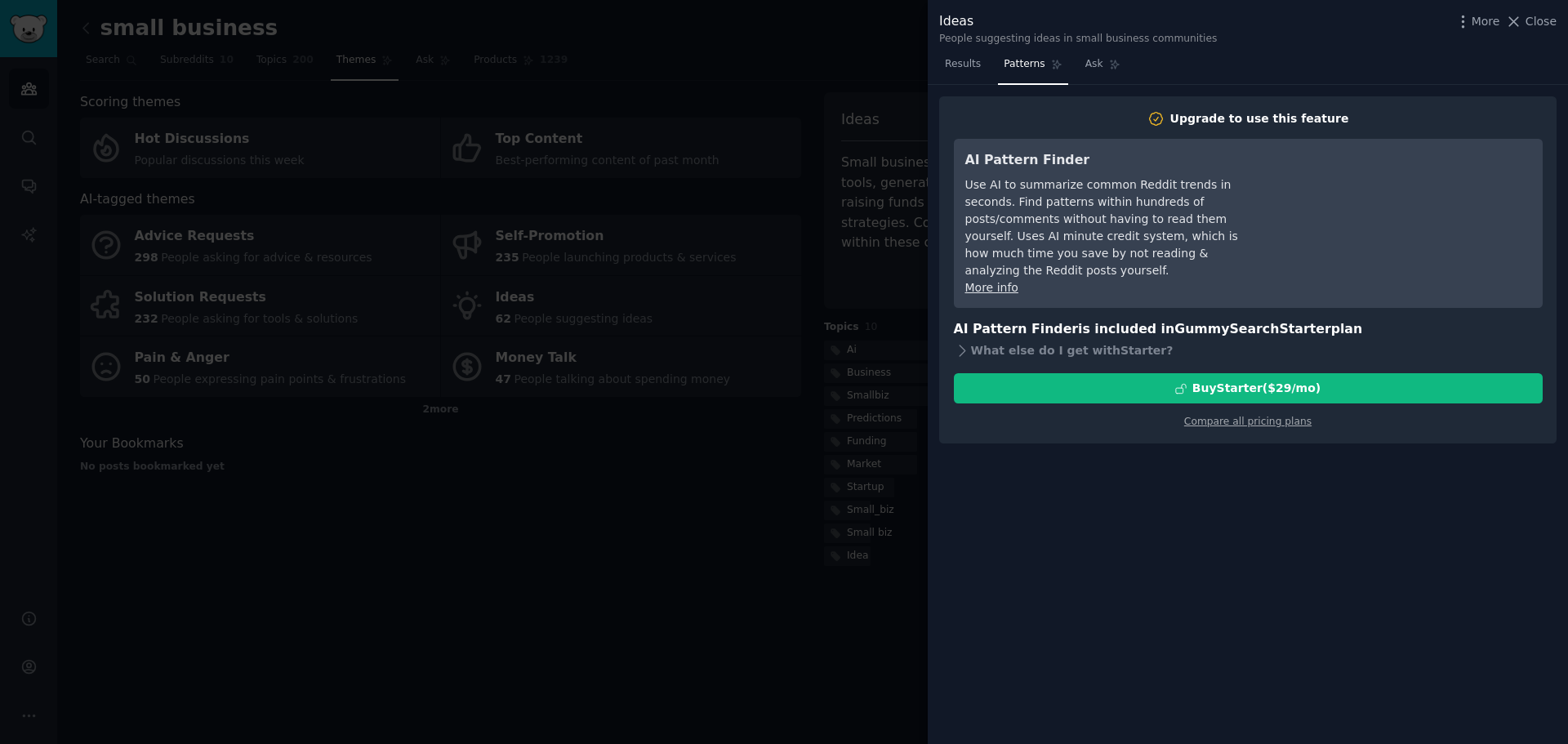
click at [624, 304] on div at bounding box center [784, 372] width 1568 height 744
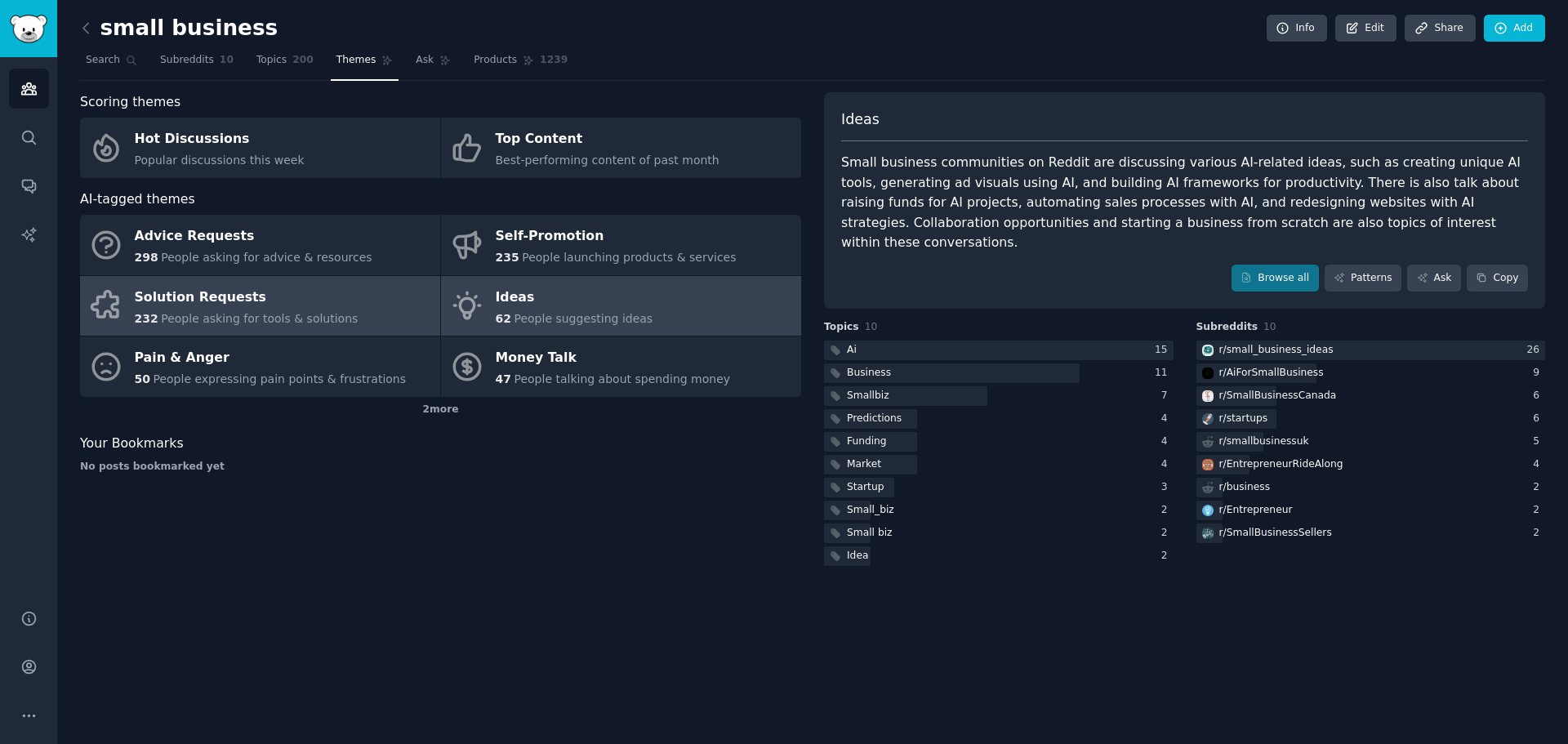
click at [232, 305] on div "Solution Requests" at bounding box center [246, 297] width 224 height 26
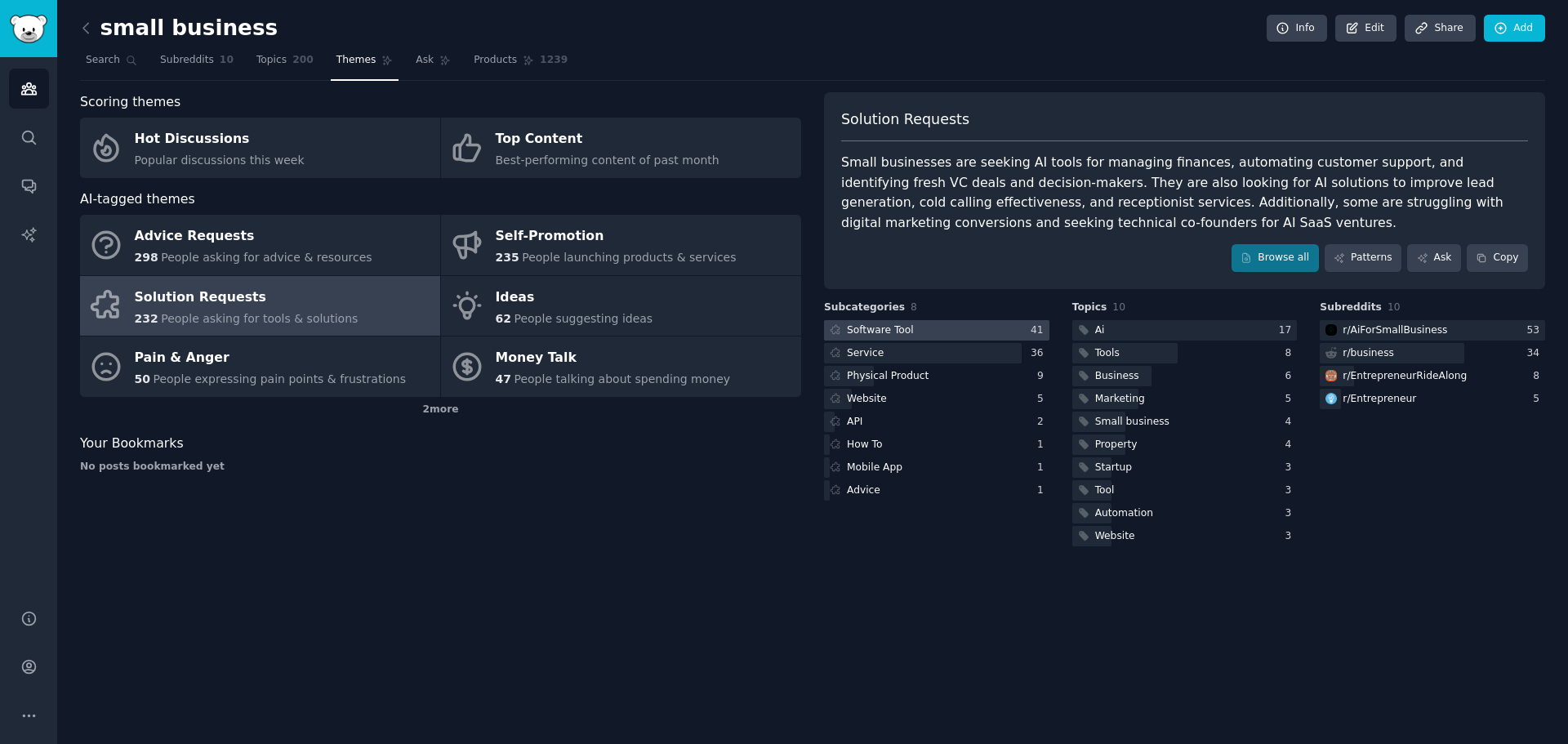
click at [876, 329] on div "Software Tool" at bounding box center [880, 331] width 67 height 15
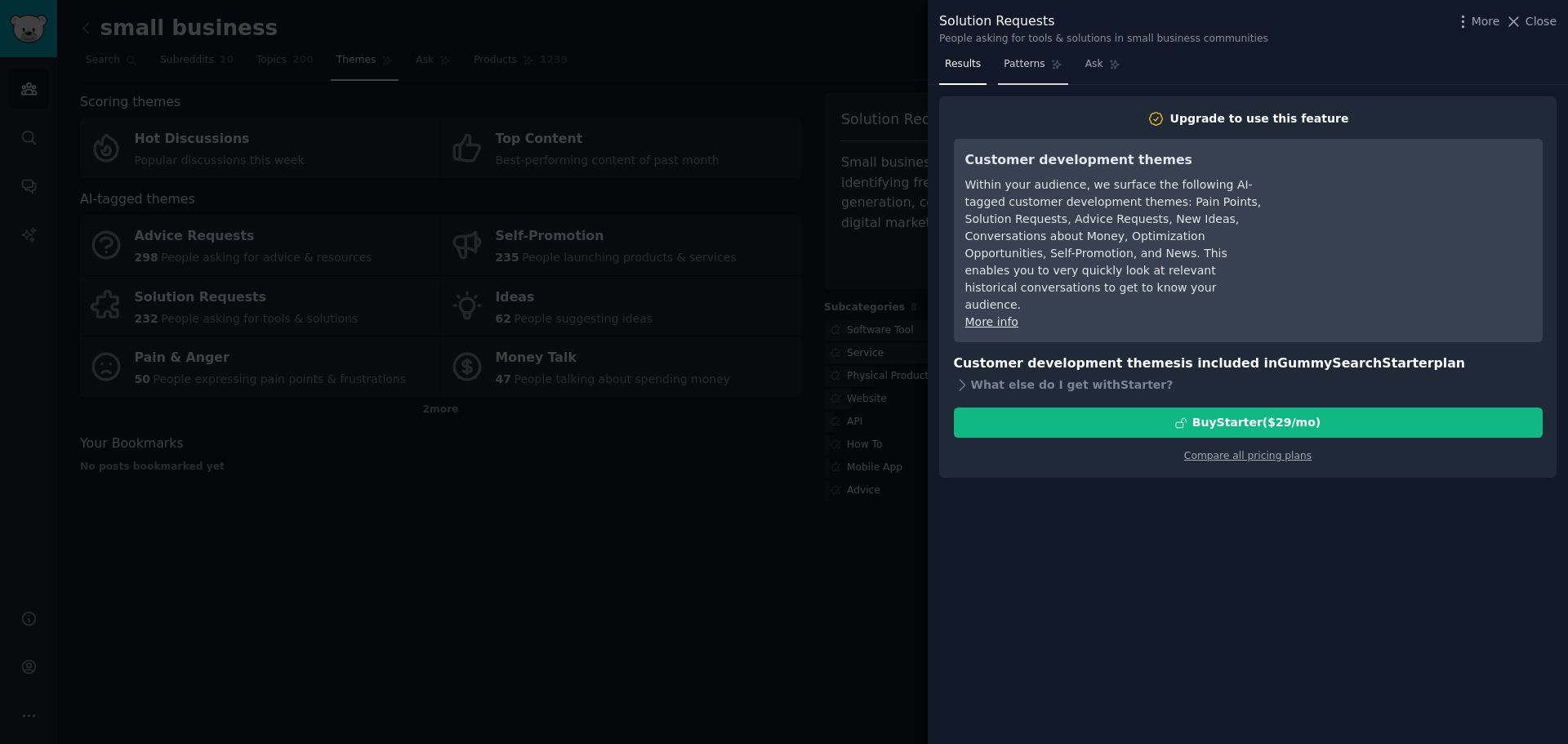
click at [1051, 61] on icon at bounding box center [1056, 64] width 11 height 11
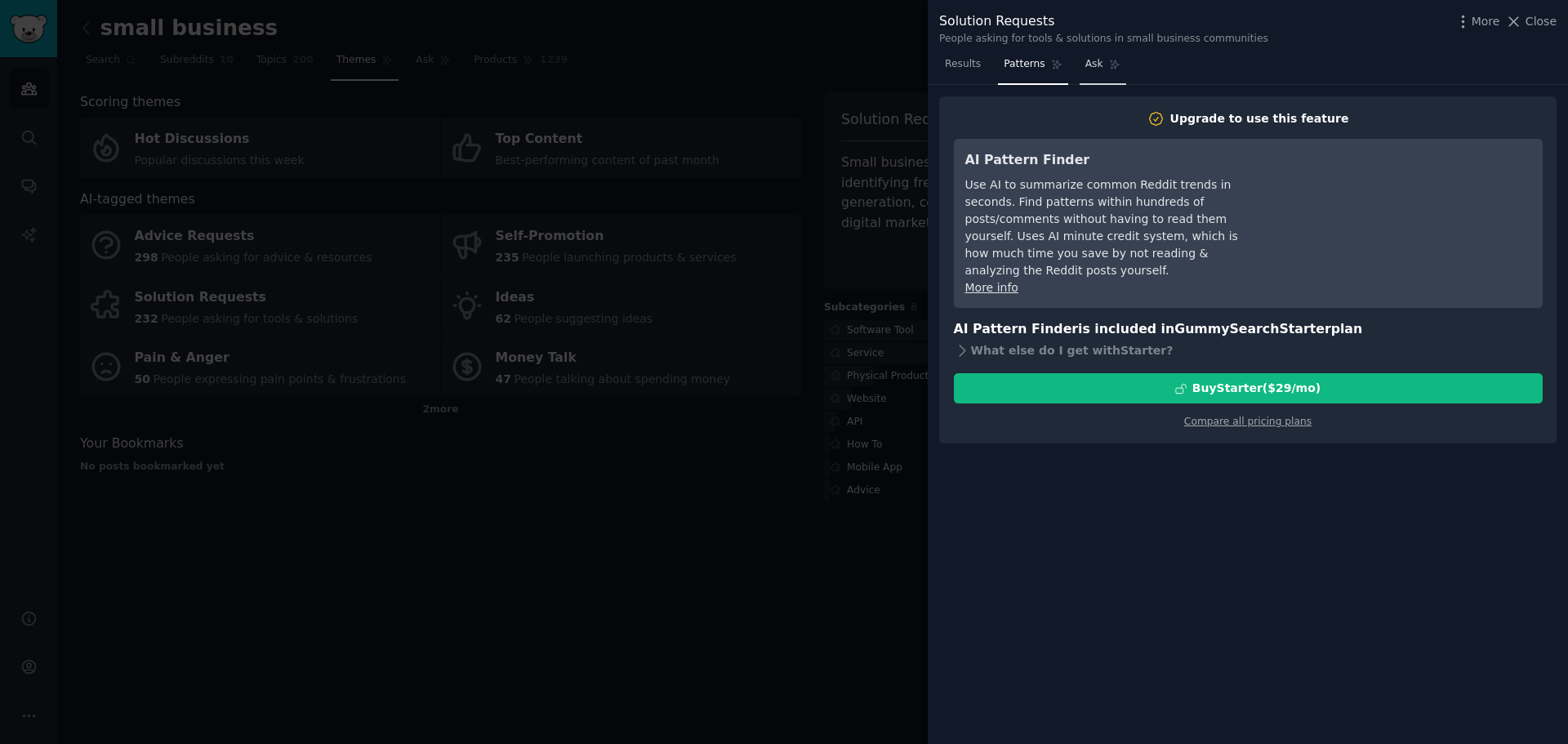
click at [1092, 64] on span "Ask" at bounding box center [1094, 64] width 18 height 15
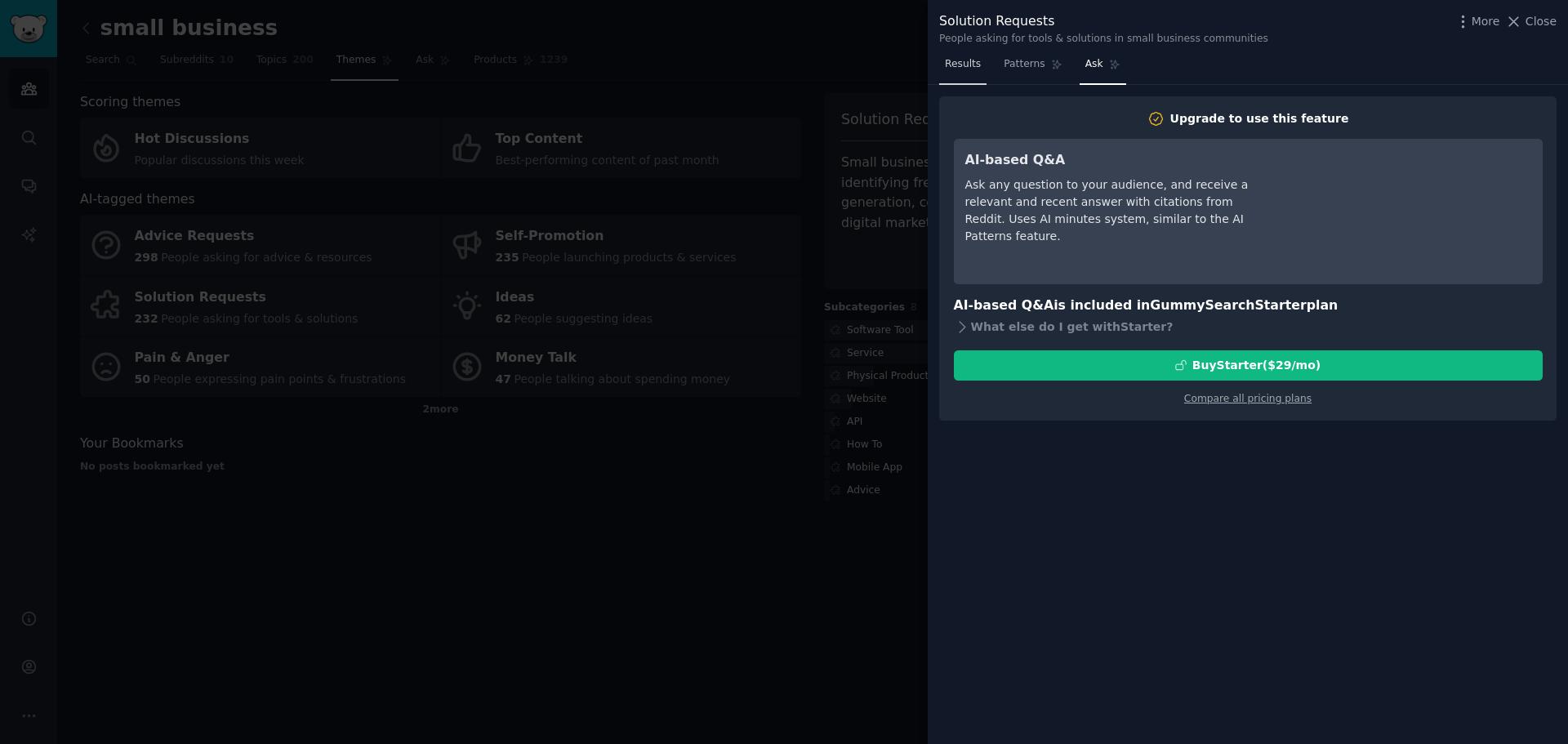
click at [959, 64] on span "Results" at bounding box center [962, 64] width 36 height 15
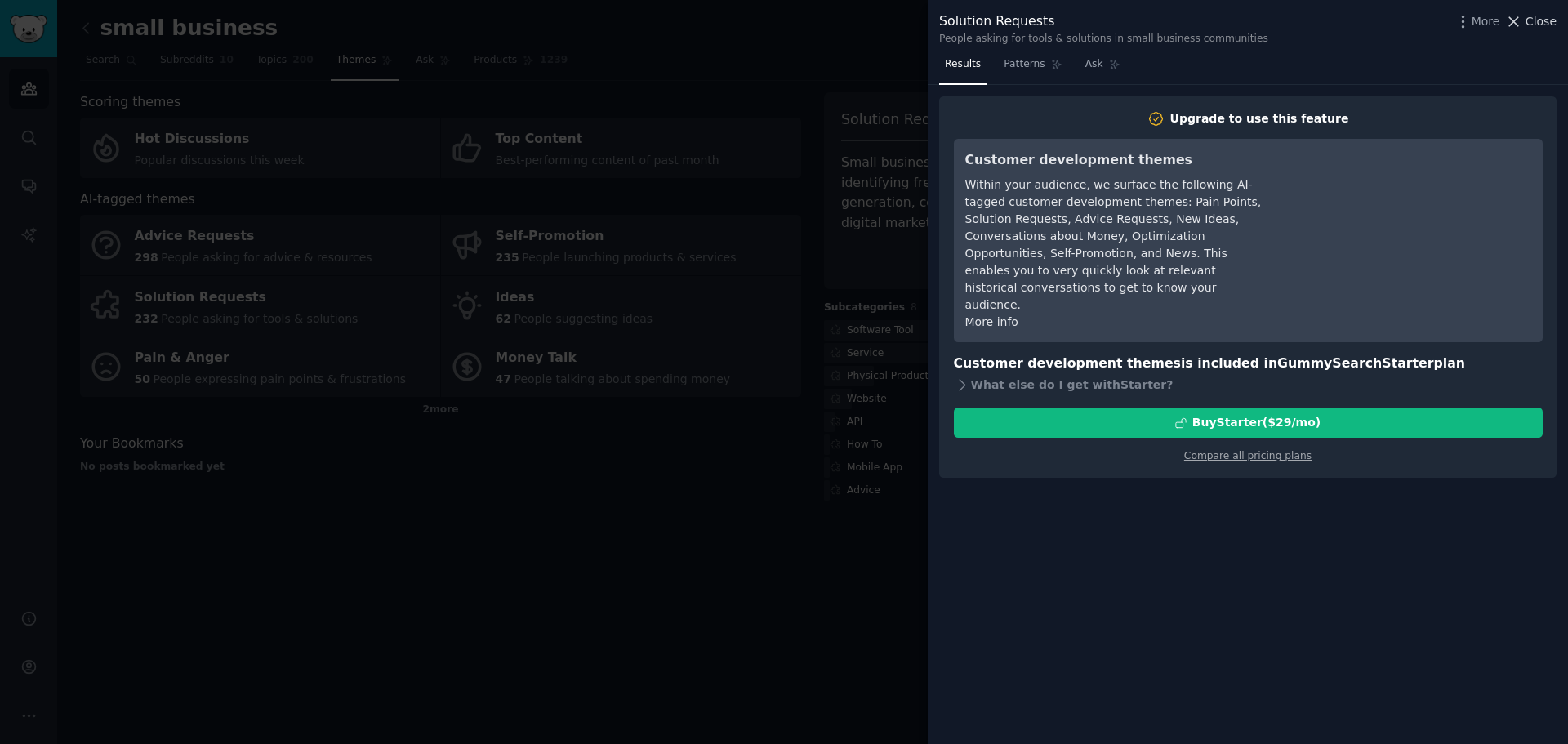
click at [1522, 17] on icon at bounding box center [1514, 22] width 18 height 18
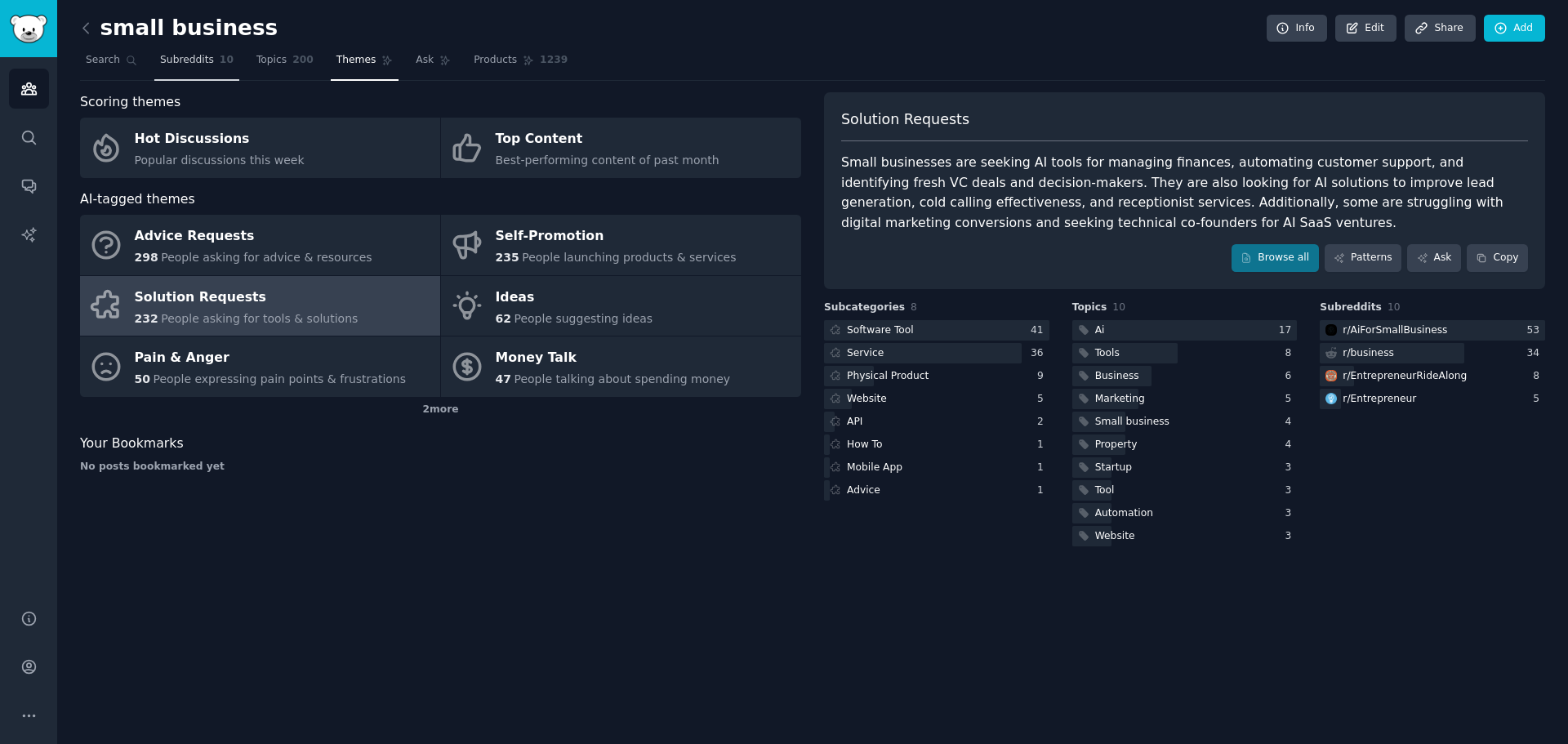
click at [188, 58] on span "Subreddits" at bounding box center [186, 61] width 53 height 15
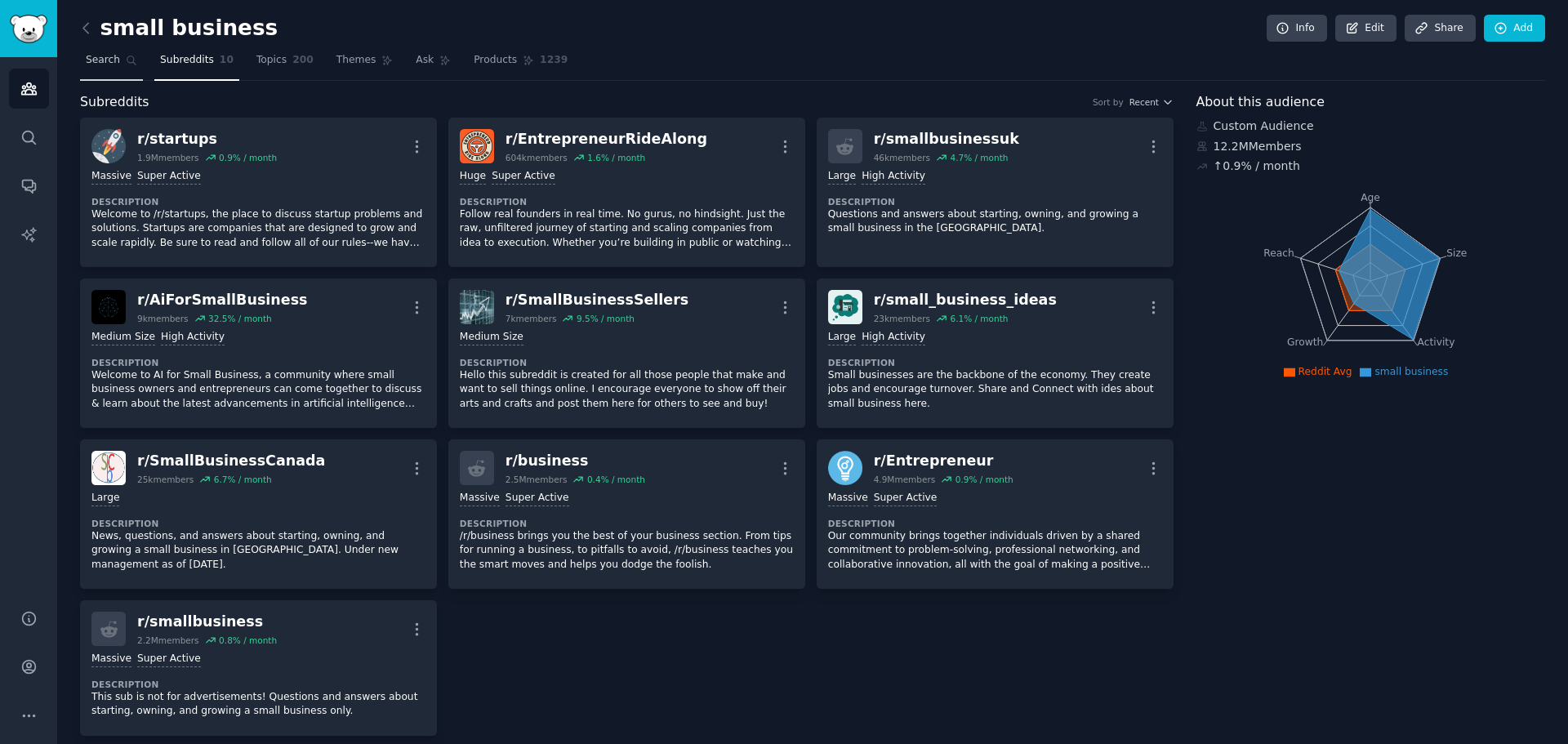
click at [106, 59] on span "Search" at bounding box center [103, 61] width 34 height 15
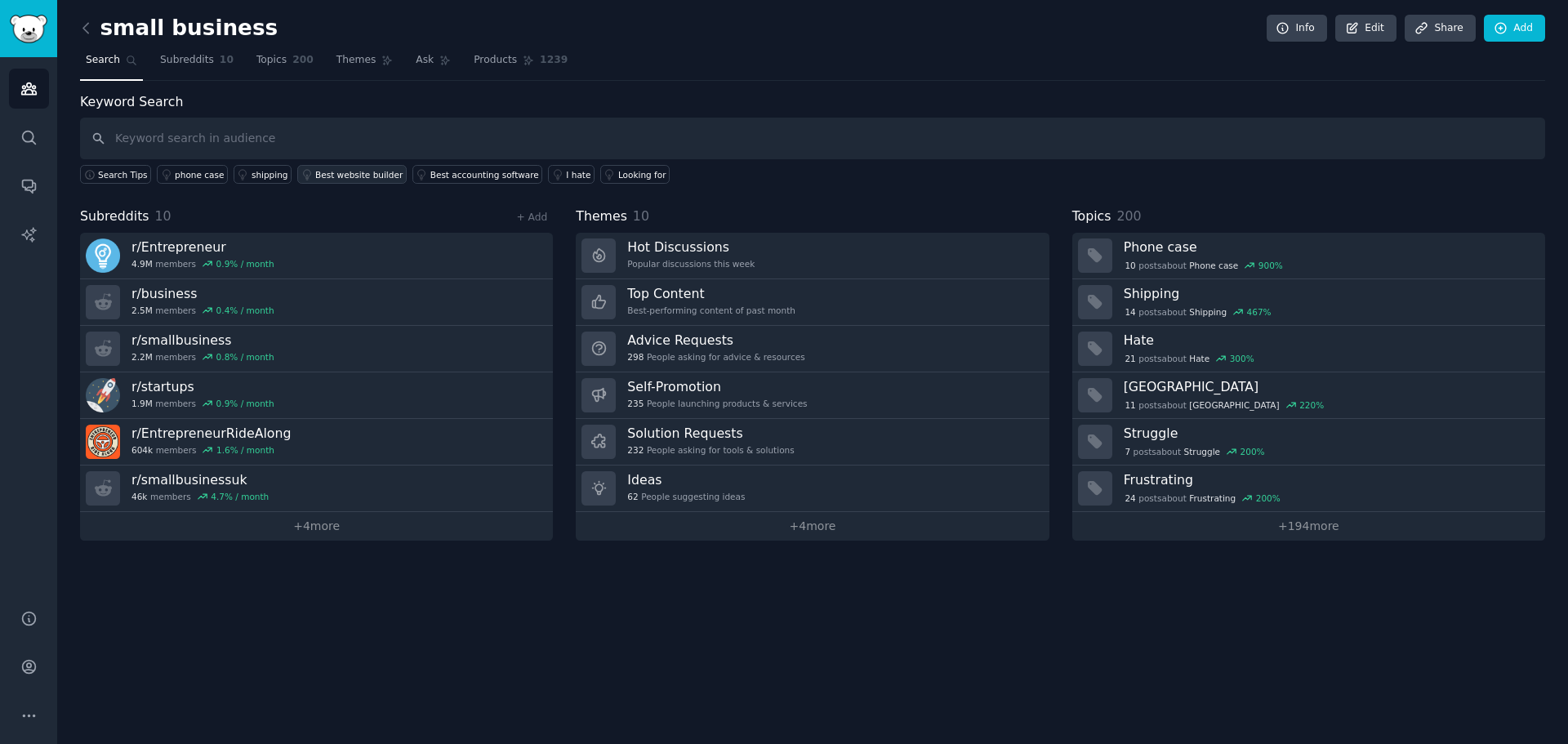
click at [359, 175] on div "Best website builder" at bounding box center [359, 175] width 88 height 11
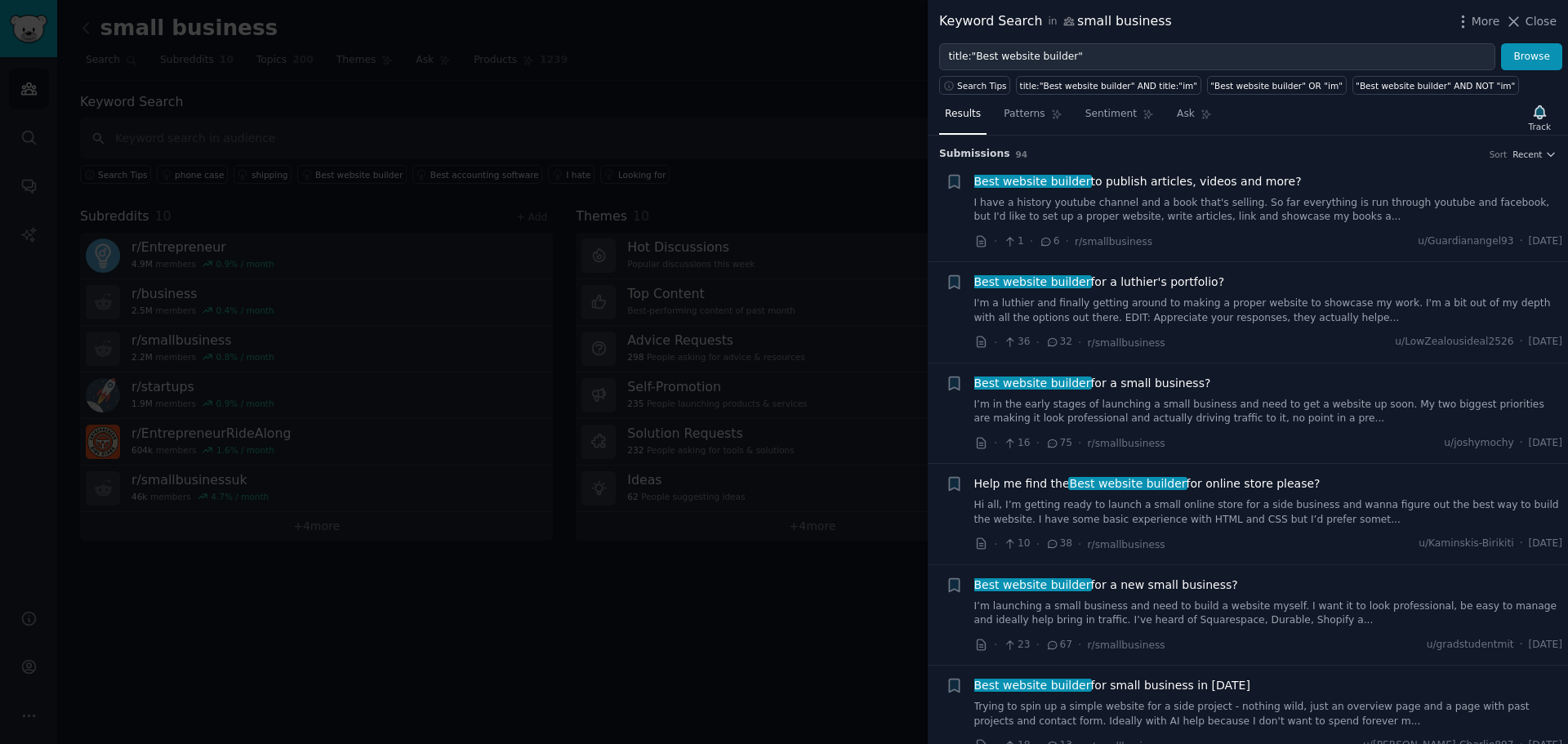
click at [1155, 379] on span "Best website builder for a small business?" at bounding box center [1093, 383] width 237 height 18
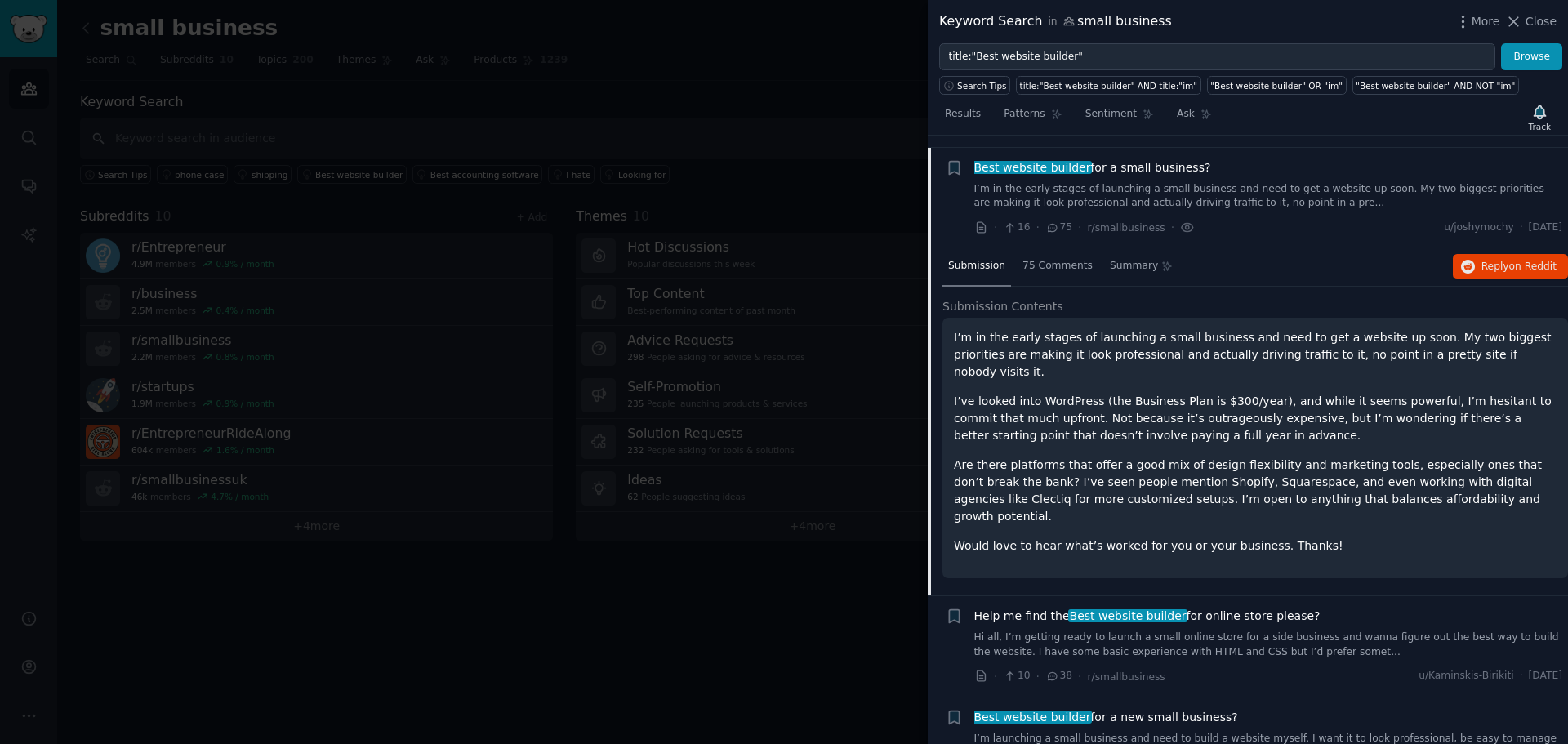
scroll to position [228, 0]
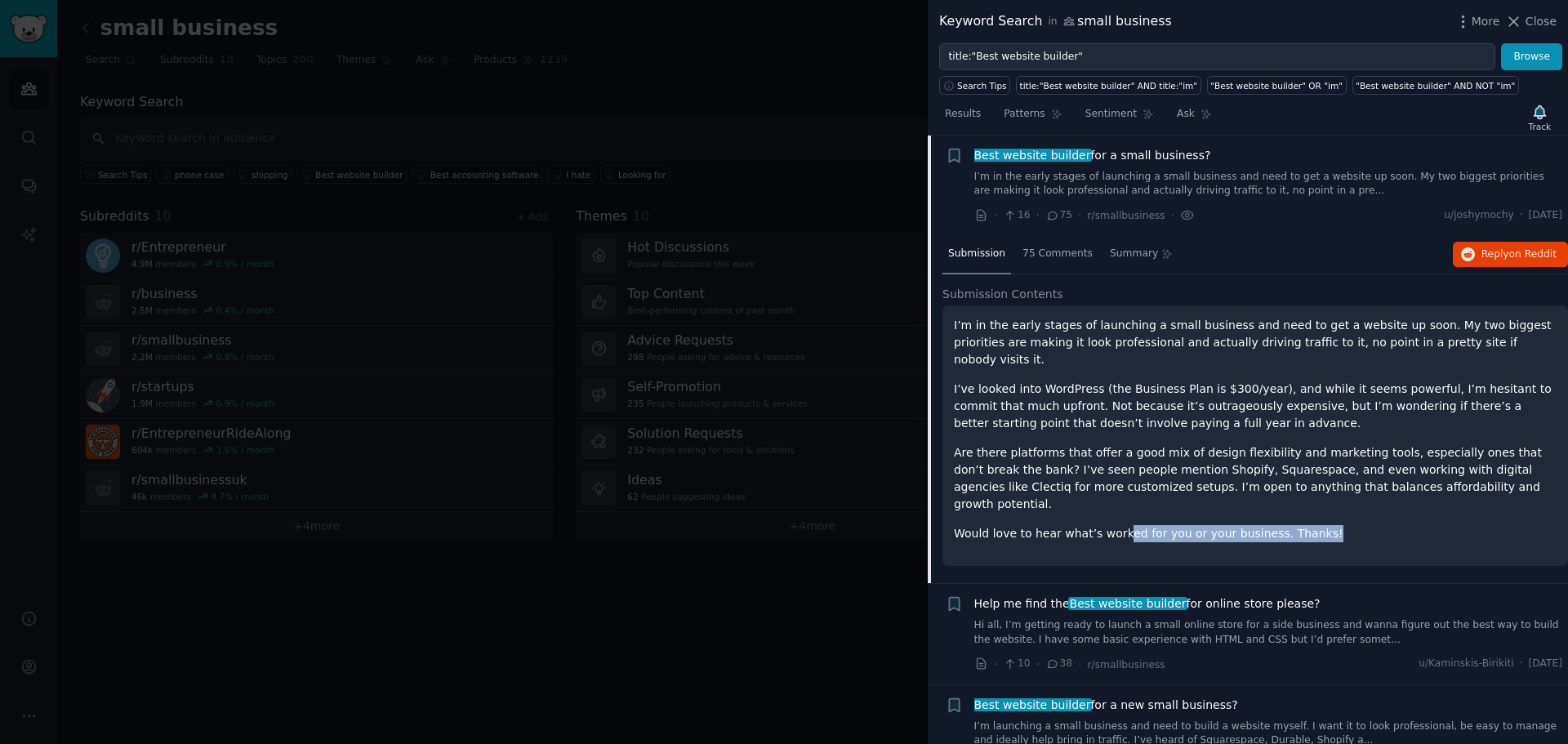
drag, startPoint x: 1113, startPoint y: 504, endPoint x: 1312, endPoint y: 489, distance: 199.6
click at [1312, 489] on div "I’m in the early stages of launching a small business and need to get a website…" at bounding box center [1254, 429] width 602 height 225
click at [1037, 252] on span "75 Comments" at bounding box center [1058, 254] width 70 height 15
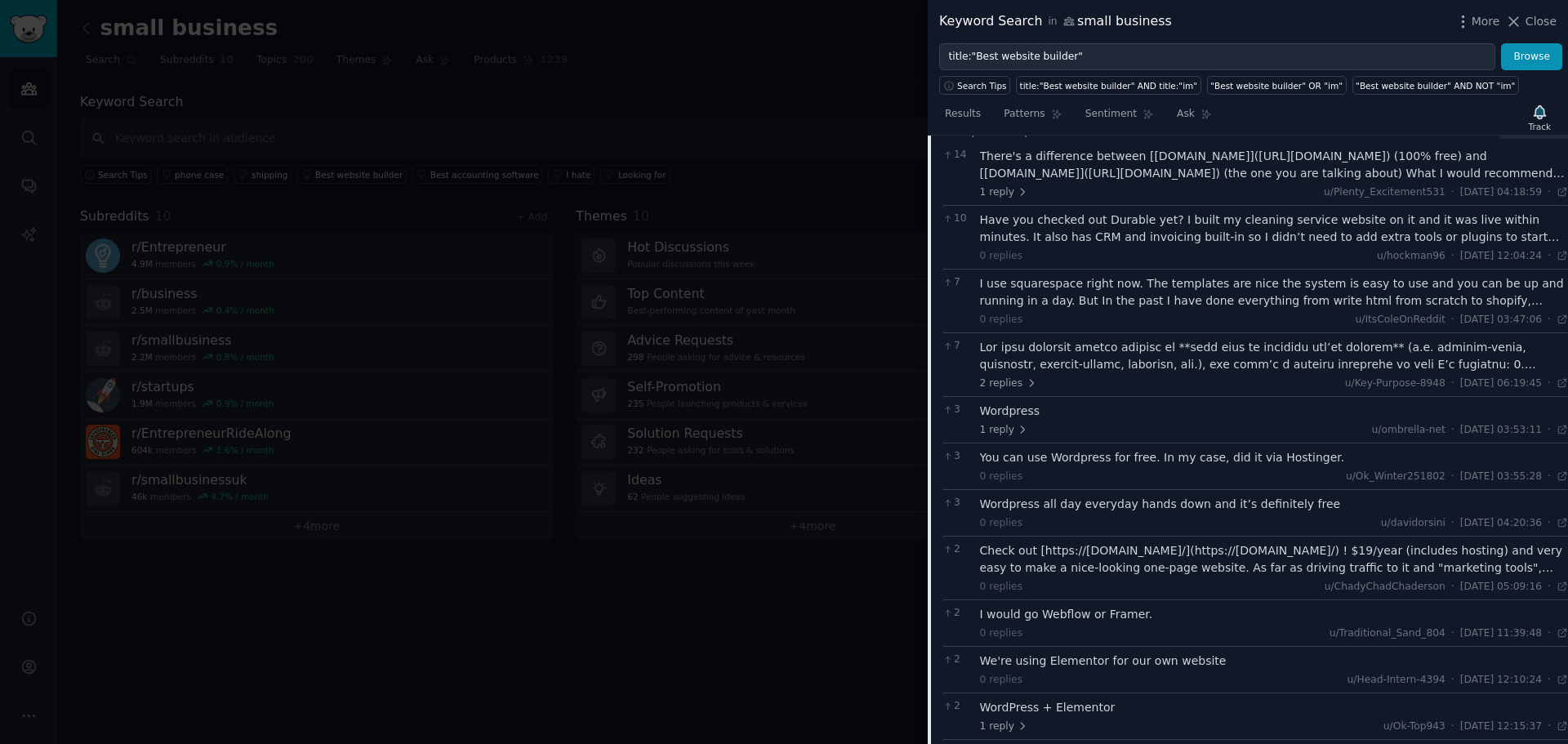
scroll to position [554, 0]
